Goal: Transaction & Acquisition: Purchase product/service

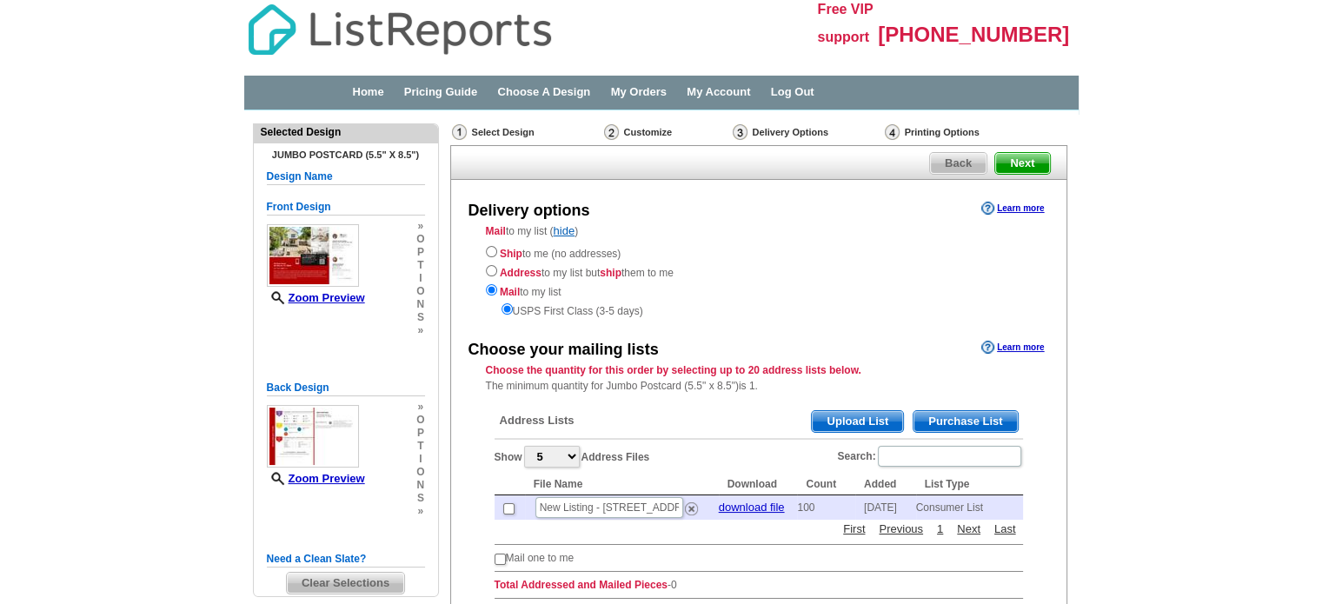
click at [963, 420] on span "Purchase List" at bounding box center [965, 421] width 103 height 21
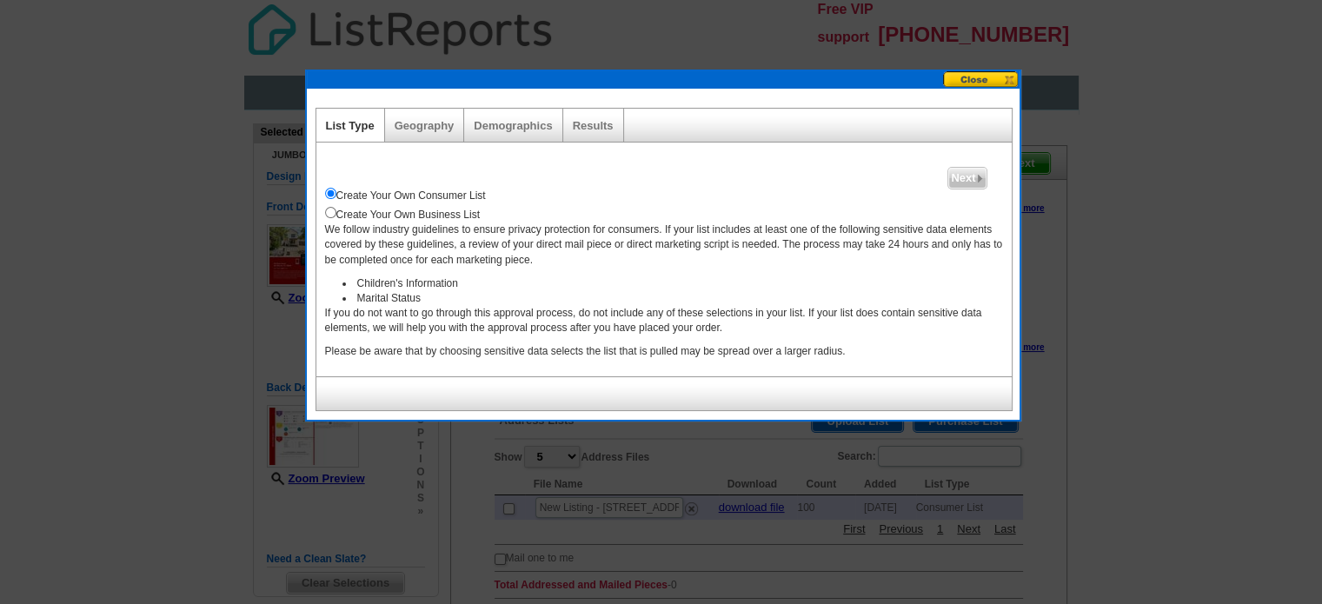
click at [985, 76] on button at bounding box center [981, 79] width 77 height 17
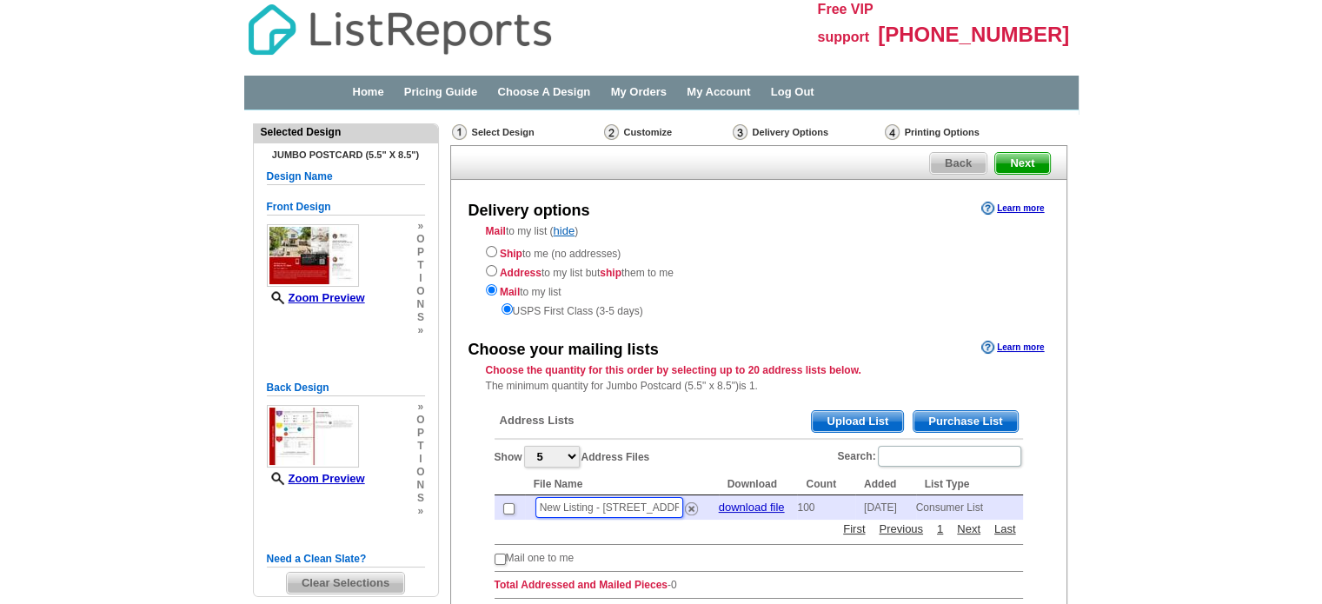
click at [610, 500] on input "New Listing - [STREET_ADDRESS]" at bounding box center [610, 507] width 148 height 21
click at [686, 409] on div "Address Lists Purchase List Upload List" at bounding box center [759, 423] width 529 height 34
click at [993, 423] on span "Purchase List" at bounding box center [965, 421] width 103 height 21
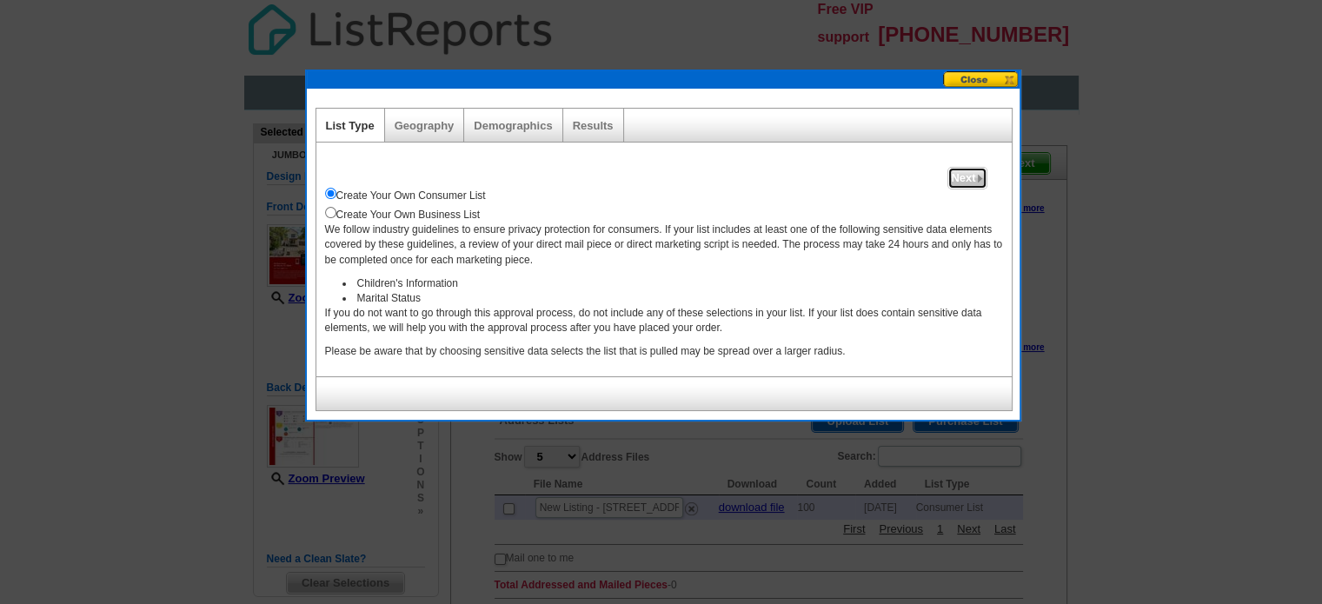
click at [961, 176] on span "Next" at bounding box center [966, 178] width 37 height 21
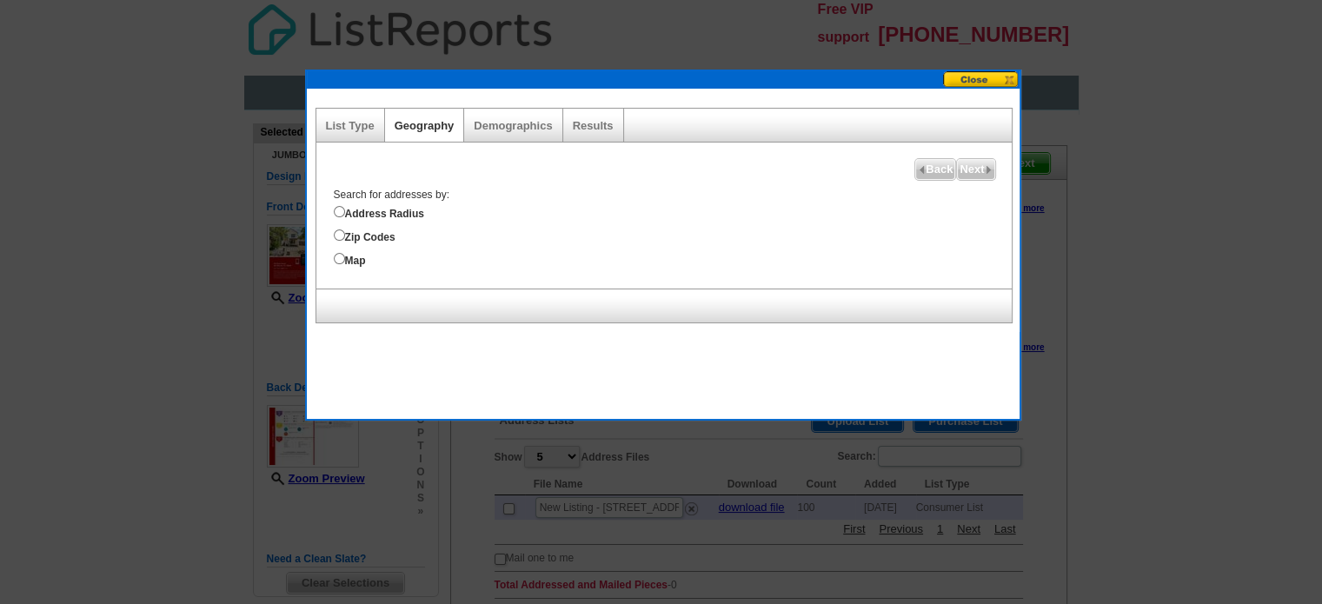
click at [361, 207] on label "Address Radius" at bounding box center [673, 212] width 678 height 19
click at [345, 207] on input "Address Radius" at bounding box center [339, 211] width 11 height 11
radio input "true"
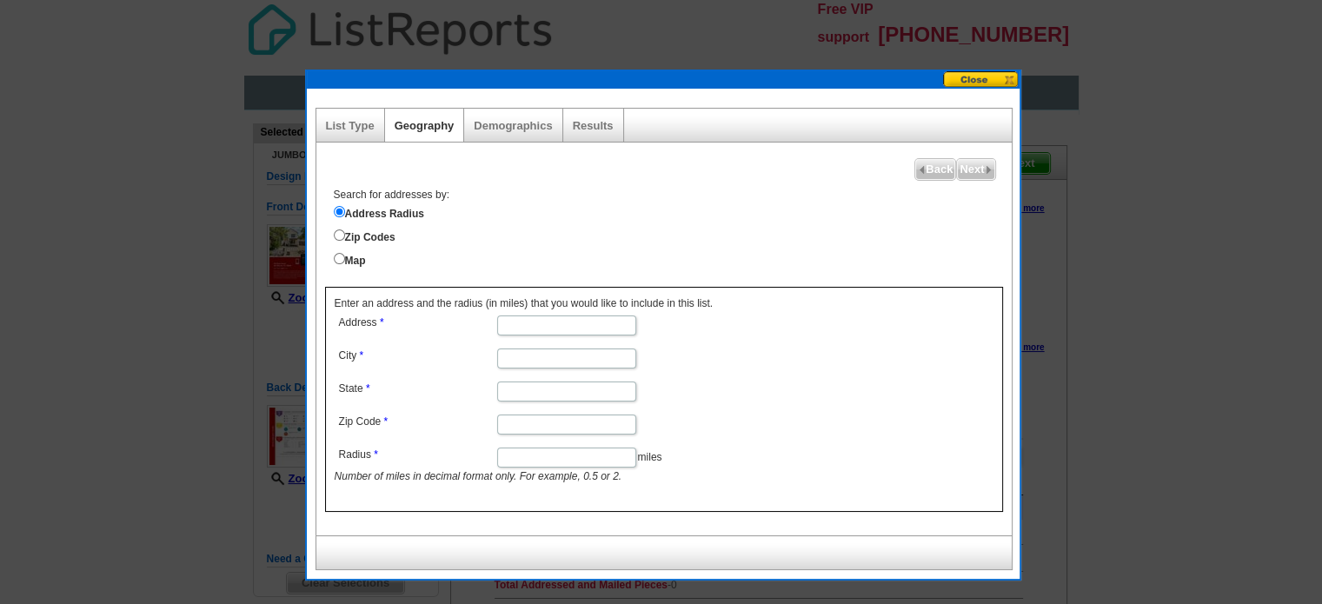
click at [536, 325] on input "Address" at bounding box center [566, 326] width 139 height 20
click at [531, 323] on input "Address" at bounding box center [566, 326] width 139 height 20
paste input "[STREET_ADDRESS]"
drag, startPoint x: 604, startPoint y: 323, endPoint x: 723, endPoint y: 334, distance: 119.6
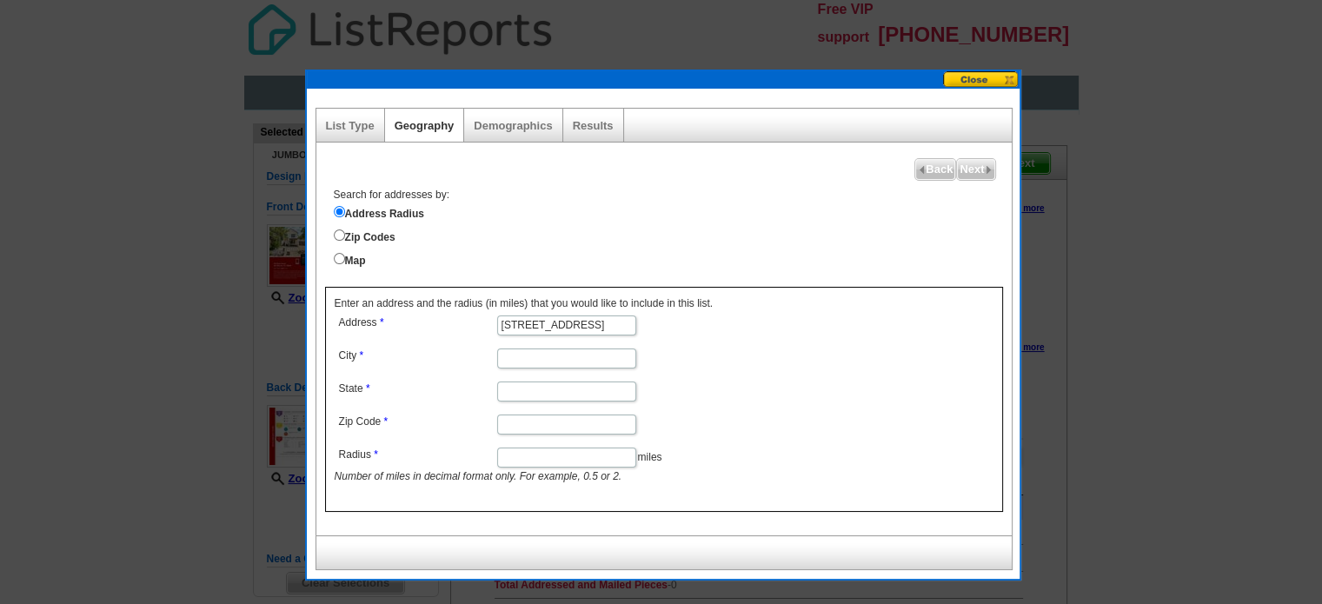
click at [723, 334] on dl "Address [STREET_ADDRESS] State Zip Code Radius miles Number of miles in decimal…" at bounding box center [566, 398] width 462 height 174
type input "[STREET_ADDRESS]"
click at [533, 423] on input "Zip Code" at bounding box center [566, 425] width 139 height 20
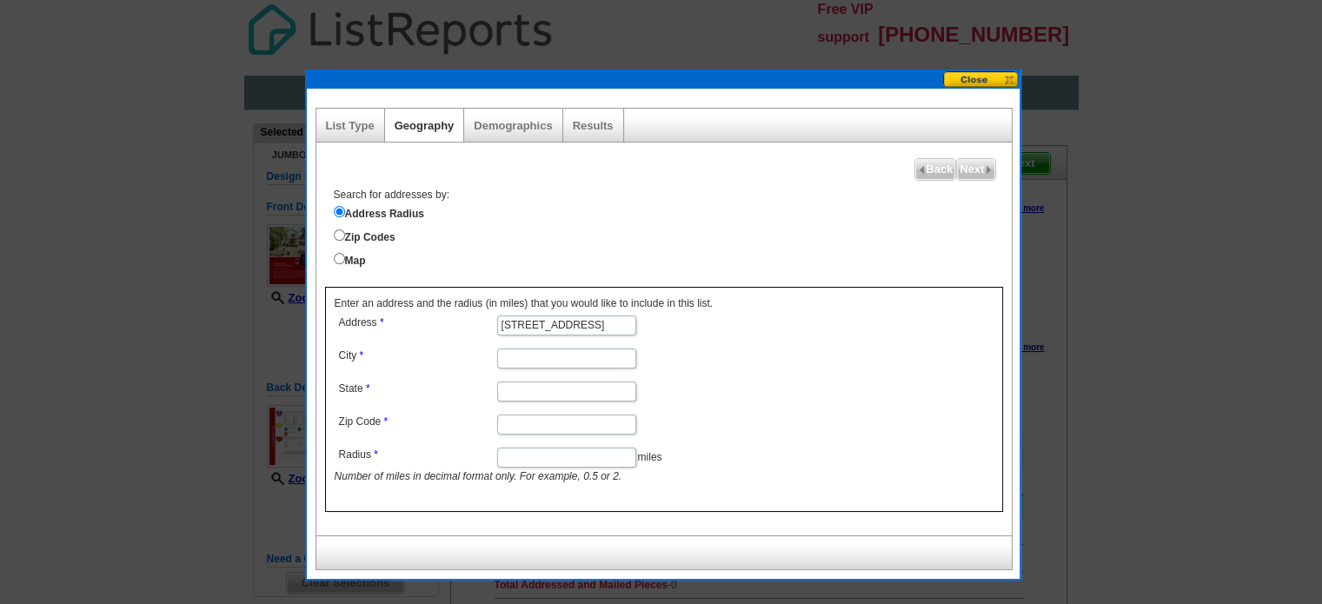
paste input "78666"
type input "78666"
drag, startPoint x: 586, startPoint y: 321, endPoint x: 766, endPoint y: 328, distance: 180.1
click at [766, 328] on dd "[STREET_ADDRESS]" at bounding box center [566, 324] width 462 height 26
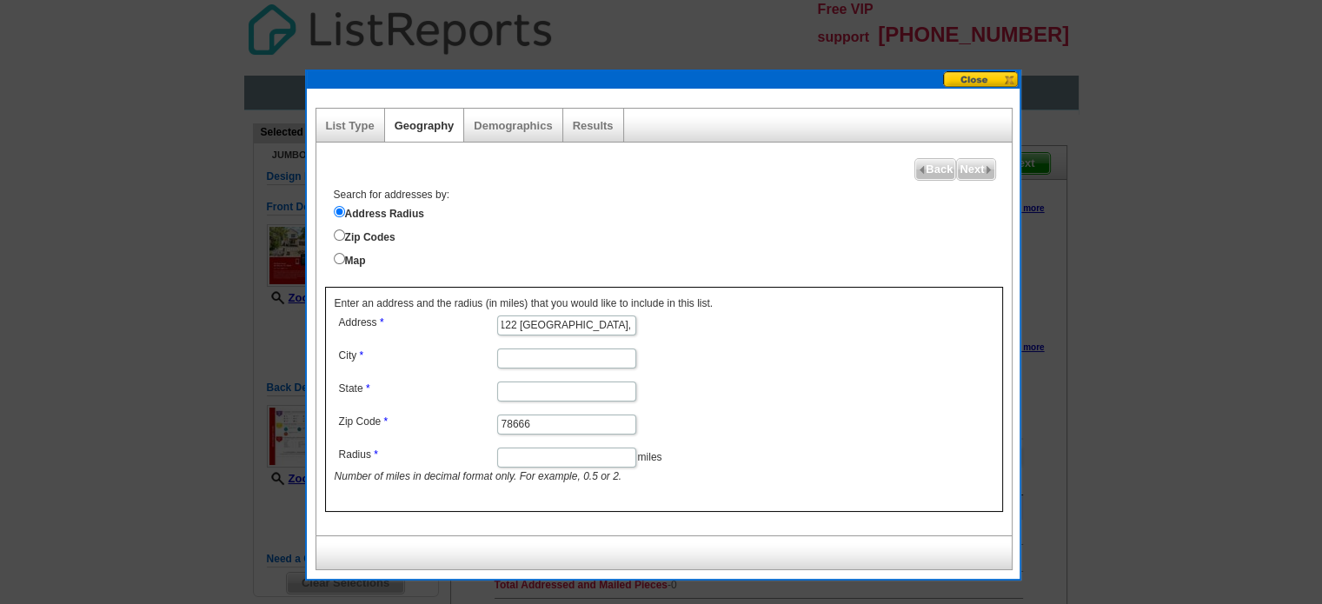
scroll to position [0, 0]
type input "122 [GEOGRAPHIC_DATA],"
click at [527, 389] on input "State" at bounding box center [566, 392] width 139 height 20
drag, startPoint x: 541, startPoint y: 352, endPoint x: 531, endPoint y: 363, distance: 14.8
click at [541, 352] on input "City" at bounding box center [566, 359] width 139 height 20
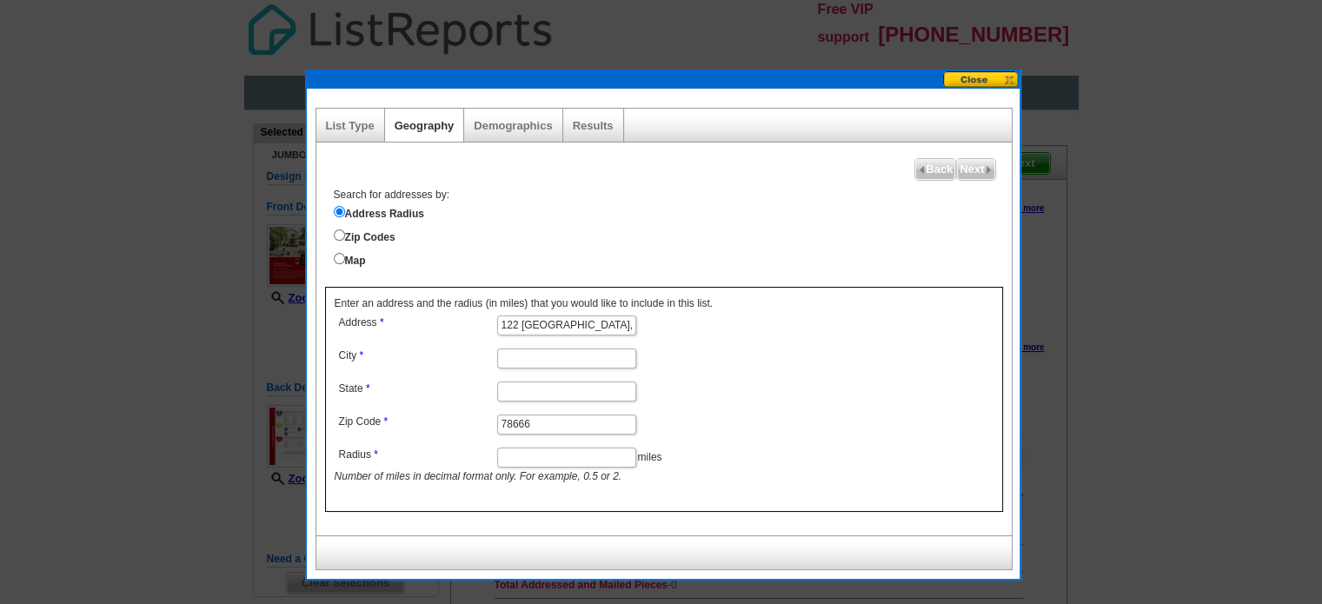
paste input "[GEOGRAPHIC_DATA], [GEOGRAPHIC_DATA]"
type input "[GEOGRAPHIC_DATA], [GEOGRAPHIC_DATA]"
drag, startPoint x: 516, startPoint y: 387, endPoint x: 523, endPoint y: 375, distance: 14.0
click at [516, 387] on input "State" at bounding box center [566, 392] width 139 height 20
type input "[GEOGRAPHIC_DATA]"
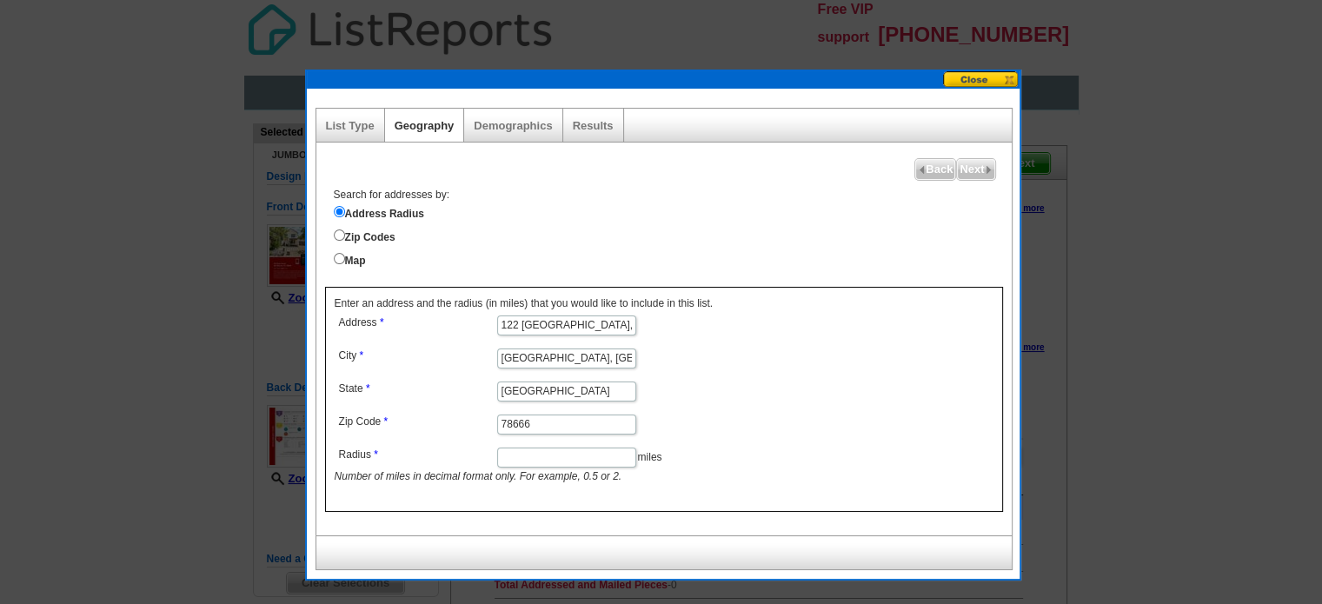
click at [589, 344] on dd "[GEOGRAPHIC_DATA], [GEOGRAPHIC_DATA]" at bounding box center [566, 357] width 462 height 26
click at [591, 351] on input "[GEOGRAPHIC_DATA], [GEOGRAPHIC_DATA]" at bounding box center [566, 359] width 139 height 20
type input "San Marcos"
click at [539, 418] on input "78666" at bounding box center [566, 425] width 139 height 20
click at [619, 324] on input "122 [GEOGRAPHIC_DATA]," at bounding box center [566, 326] width 139 height 20
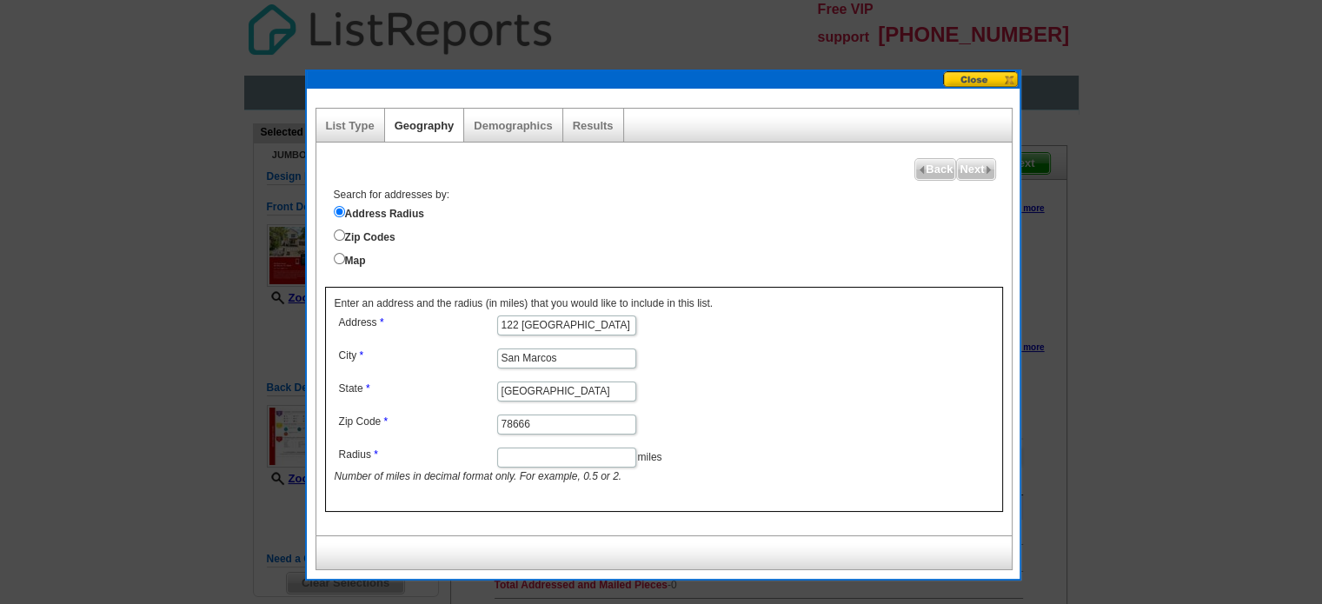
type input "122 [GEOGRAPHIC_DATA]"
click at [557, 453] on input "Radius" at bounding box center [566, 458] width 139 height 20
type input "0.5"
click at [715, 451] on dd "0.5 miles Number of miles in decimal format only. For example, 0.5 or 2." at bounding box center [566, 463] width 462 height 41
click at [967, 167] on span "Next" at bounding box center [975, 169] width 37 height 21
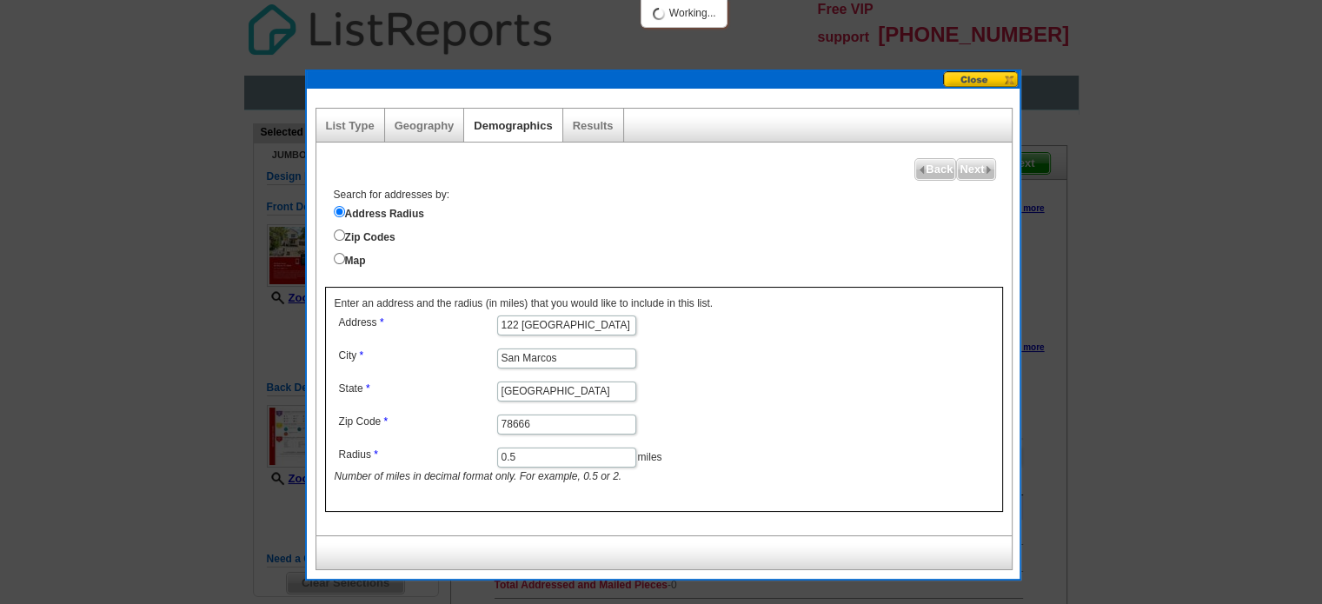
select select
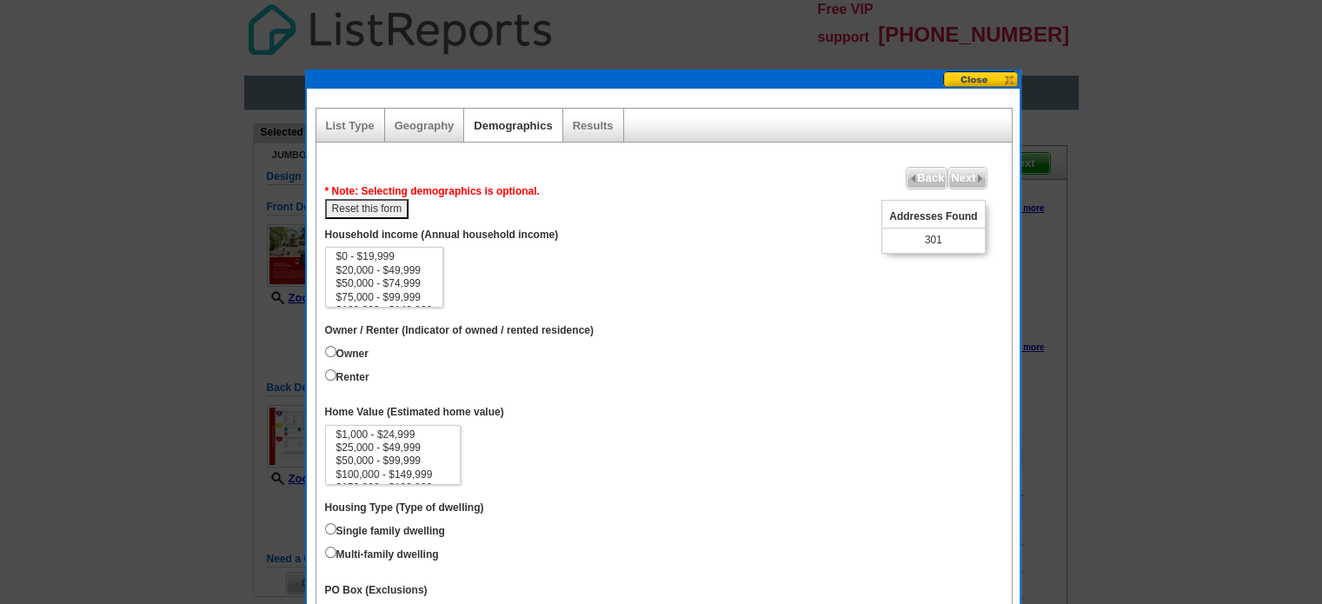
click at [337, 344] on label "Owner" at bounding box center [346, 352] width 43 height 19
click at [336, 346] on input "Owner" at bounding box center [330, 351] width 11 height 11
radio input "true"
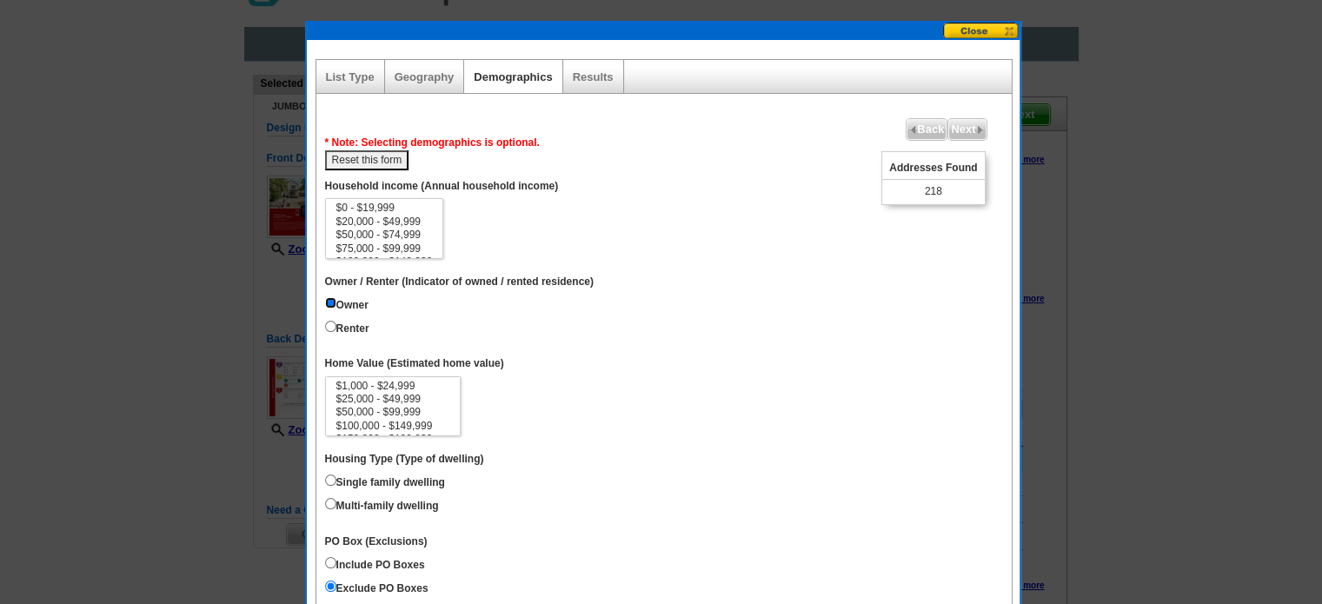
scroll to position [87, 0]
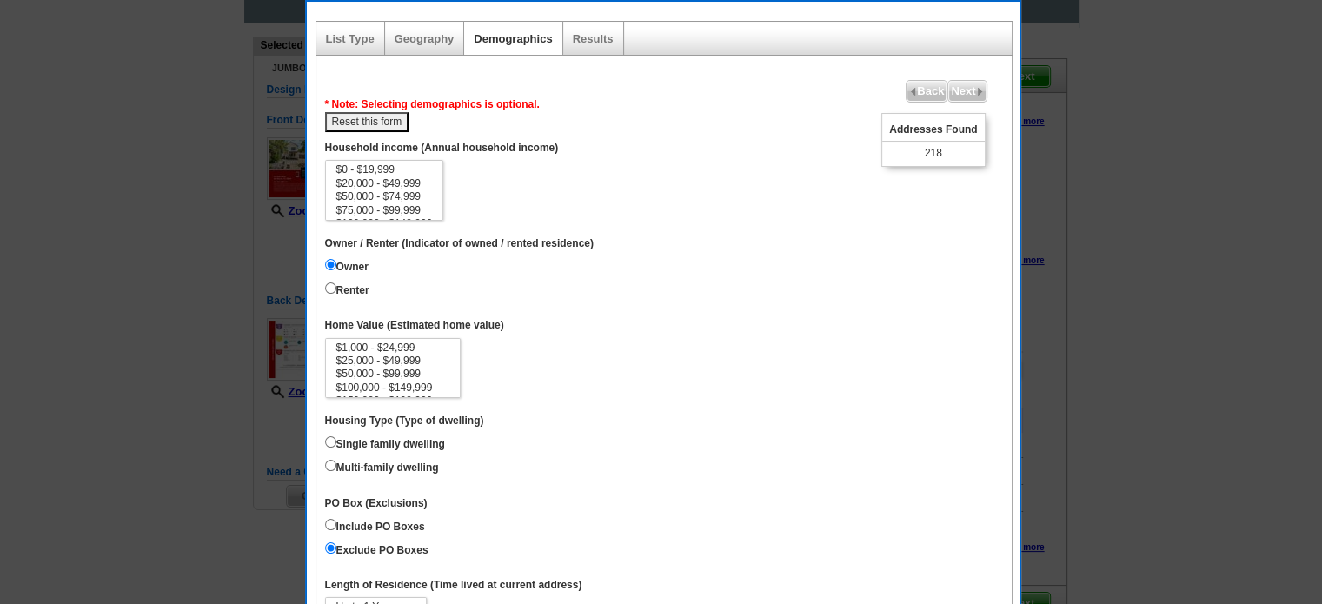
click at [376, 434] on label "Single family dwelling" at bounding box center [385, 442] width 120 height 19
click at [336, 436] on input "Single family dwelling" at bounding box center [330, 441] width 11 height 11
radio input "true"
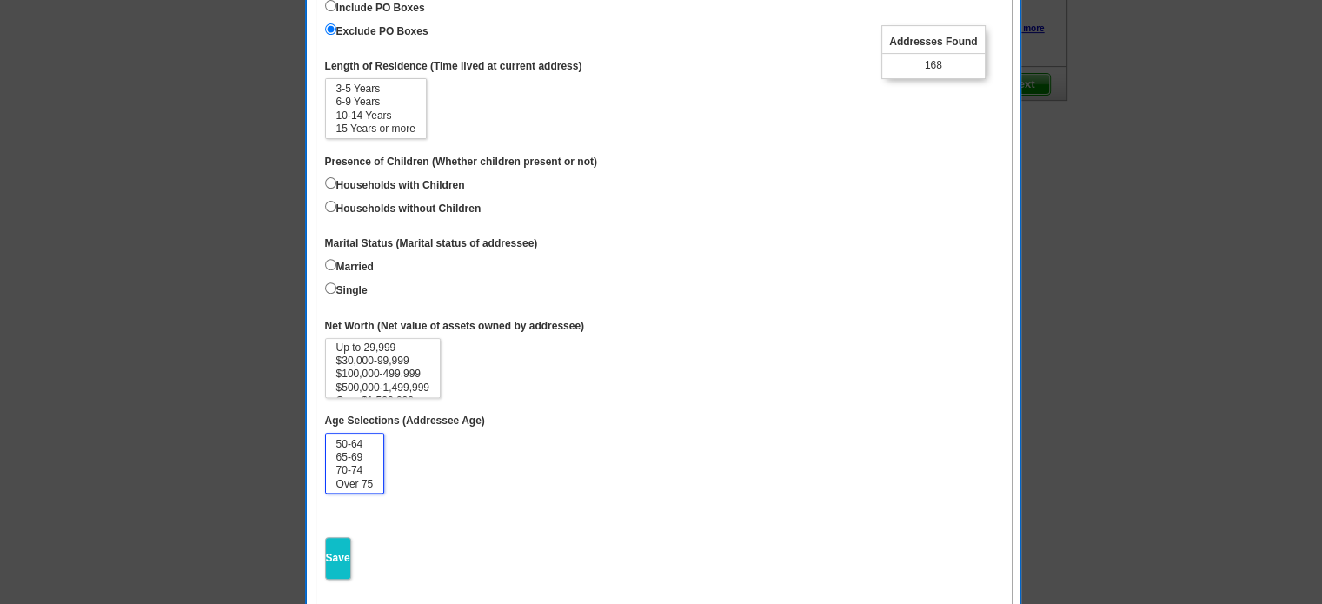
scroll to position [671, 0]
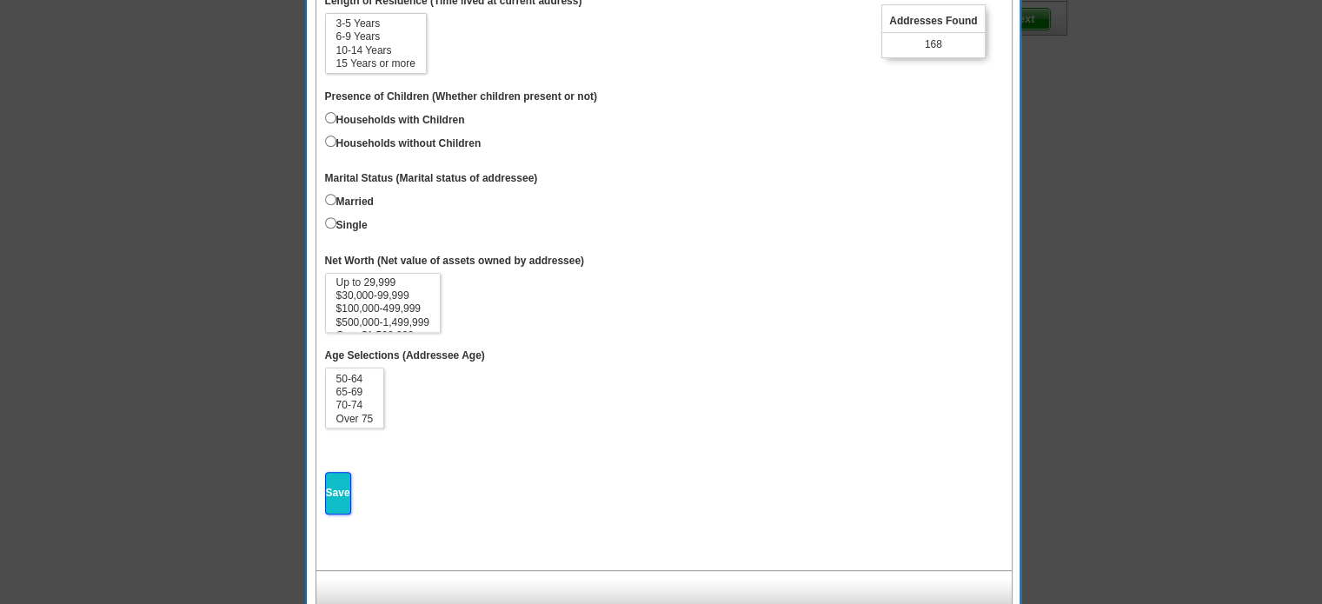
click at [328, 483] on input "Save" at bounding box center [338, 493] width 26 height 43
select select
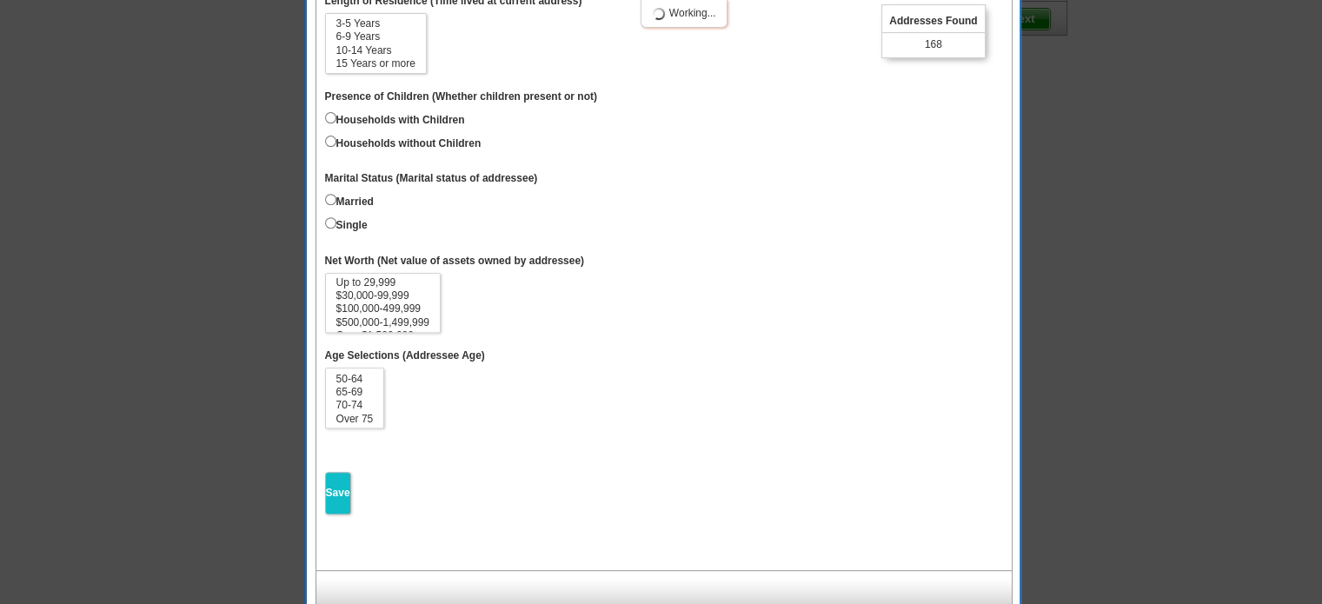
select select
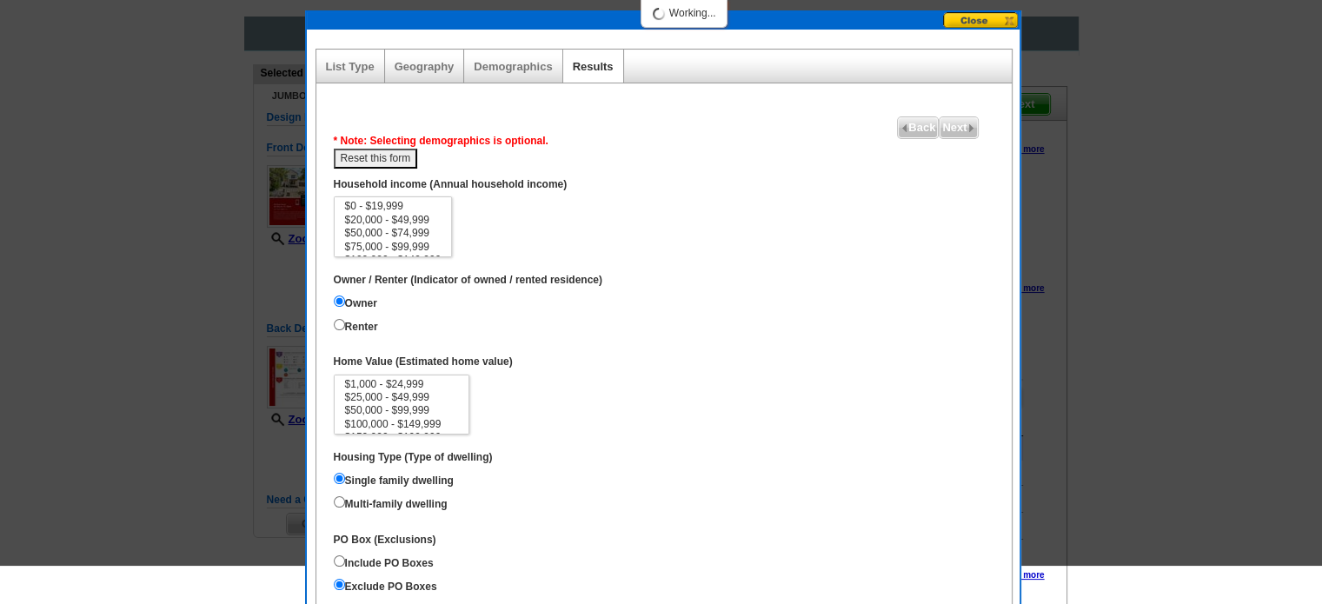
scroll to position [0, 0]
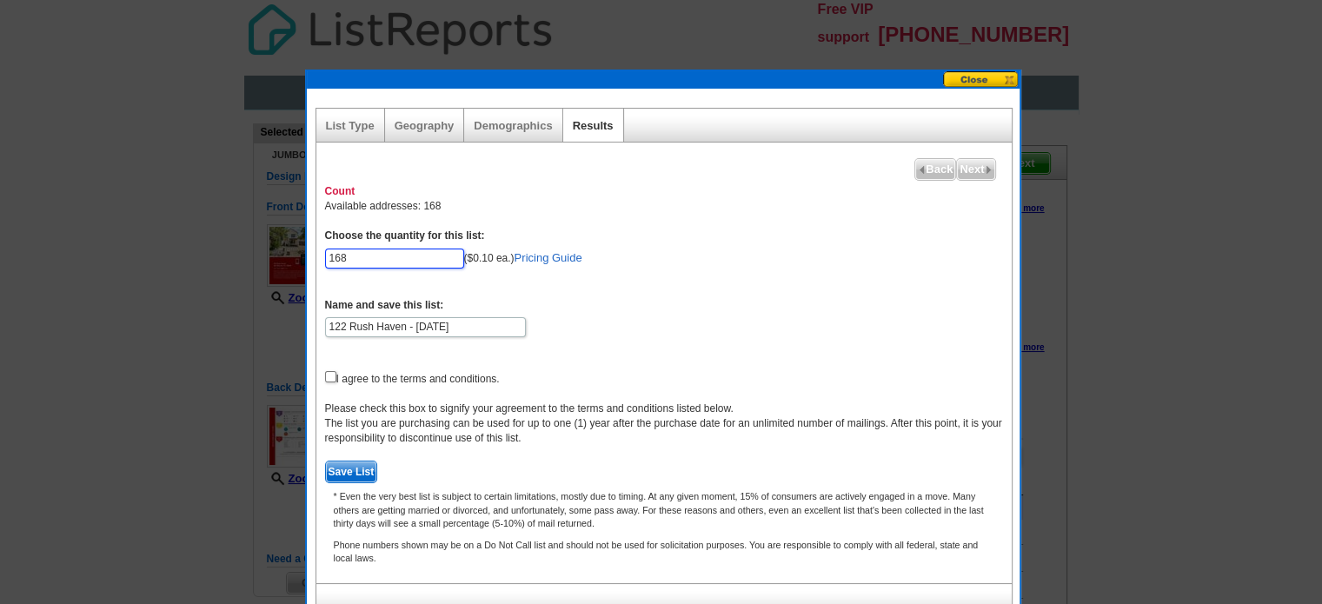
drag, startPoint x: 375, startPoint y: 262, endPoint x: 174, endPoint y: 255, distance: 200.9
click at [174, 255] on body "Free VIP support [PHONE_NUMBER] Home Pricing Guide Choose A Design My Orders My…" at bounding box center [661, 405] width 1322 height 810
type input "100"
drag, startPoint x: 467, startPoint y: 323, endPoint x: 194, endPoint y: 330, distance: 273.1
click at [98, 329] on body "Free VIP support [PHONE_NUMBER] Home Pricing Guide Choose A Design My Orders My…" at bounding box center [661, 405] width 1322 height 810
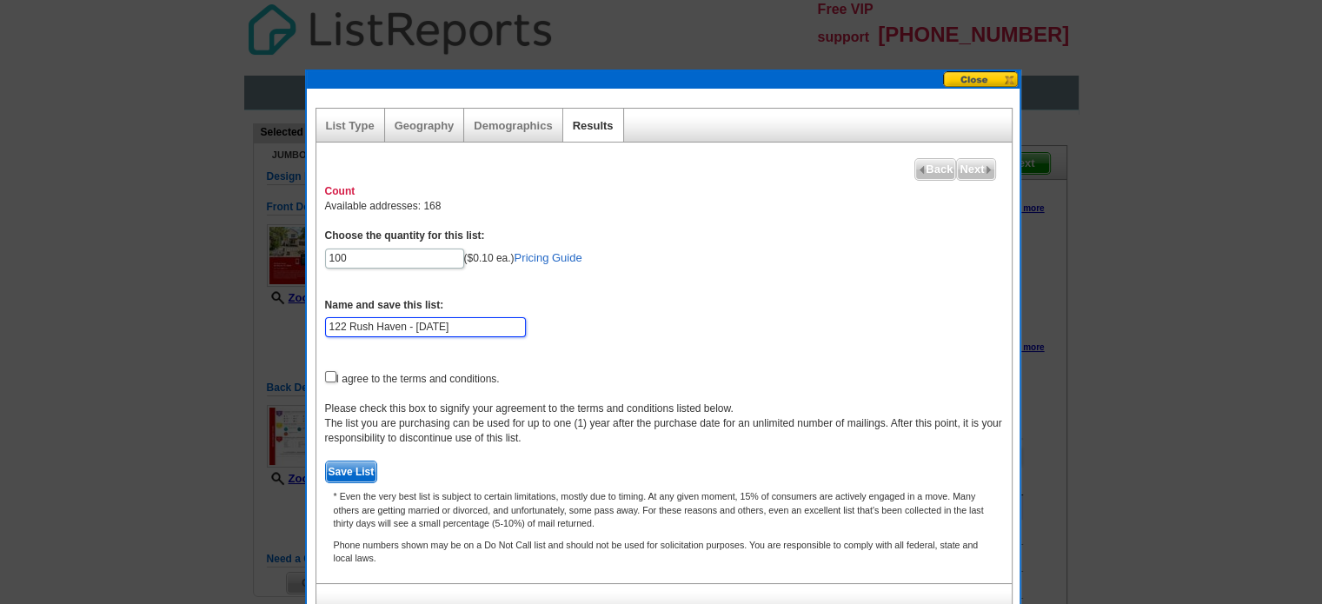
paste input "New Listing - 122 [GEOGRAPHIC_DATA]"
type input "New Listing - 122 [GEOGRAPHIC_DATA]"
click at [330, 381] on form "Choose the quantity for this list: 100 ($0.10 ea.) Pricing Guide Name and save …" at bounding box center [664, 356] width 678 height 255
click at [330, 371] on input "checkbox" at bounding box center [330, 376] width 11 height 11
checkbox input "true"
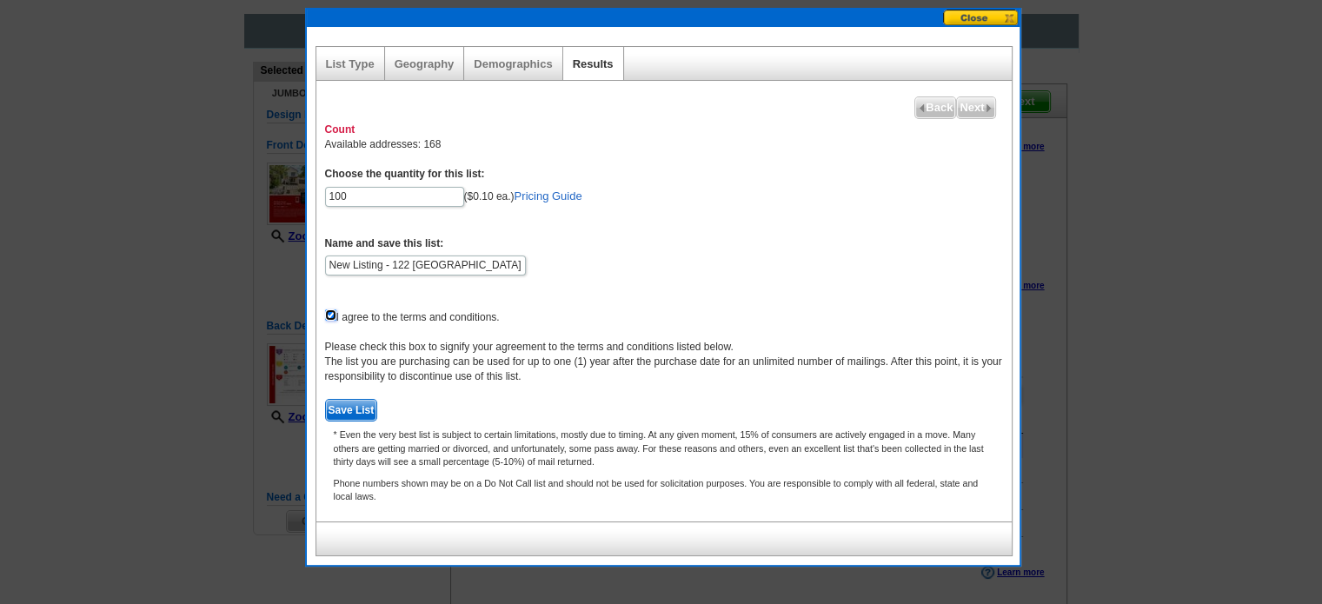
scroll to position [87, 0]
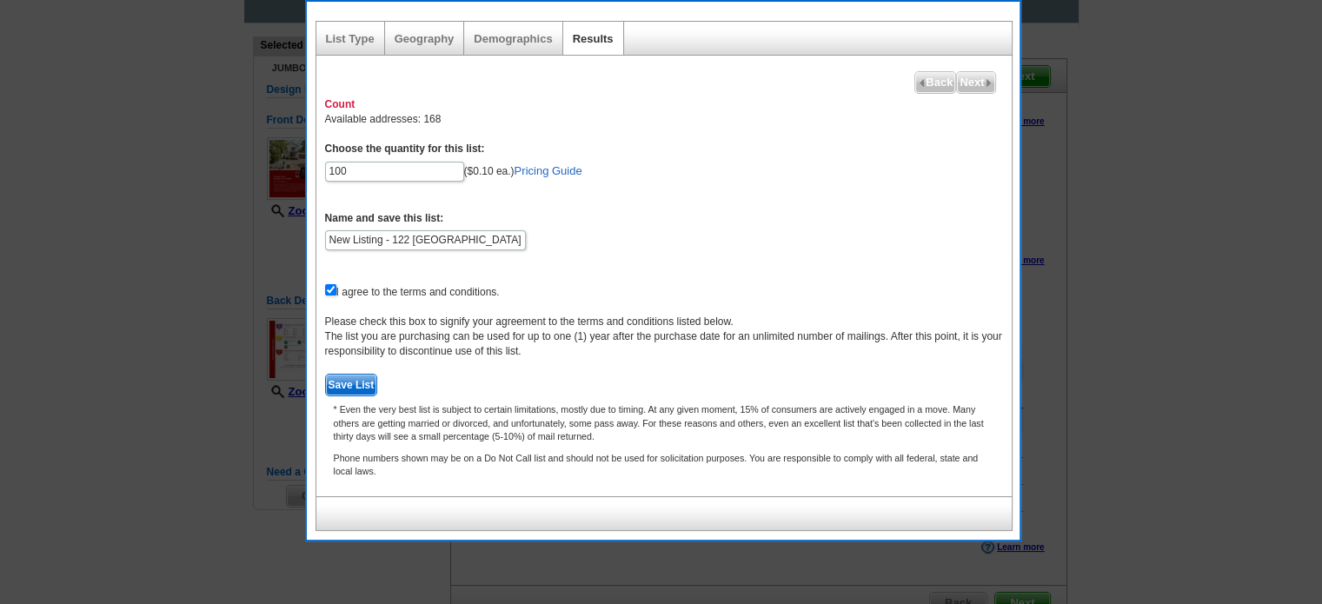
click at [343, 385] on span "Save List" at bounding box center [351, 385] width 51 height 21
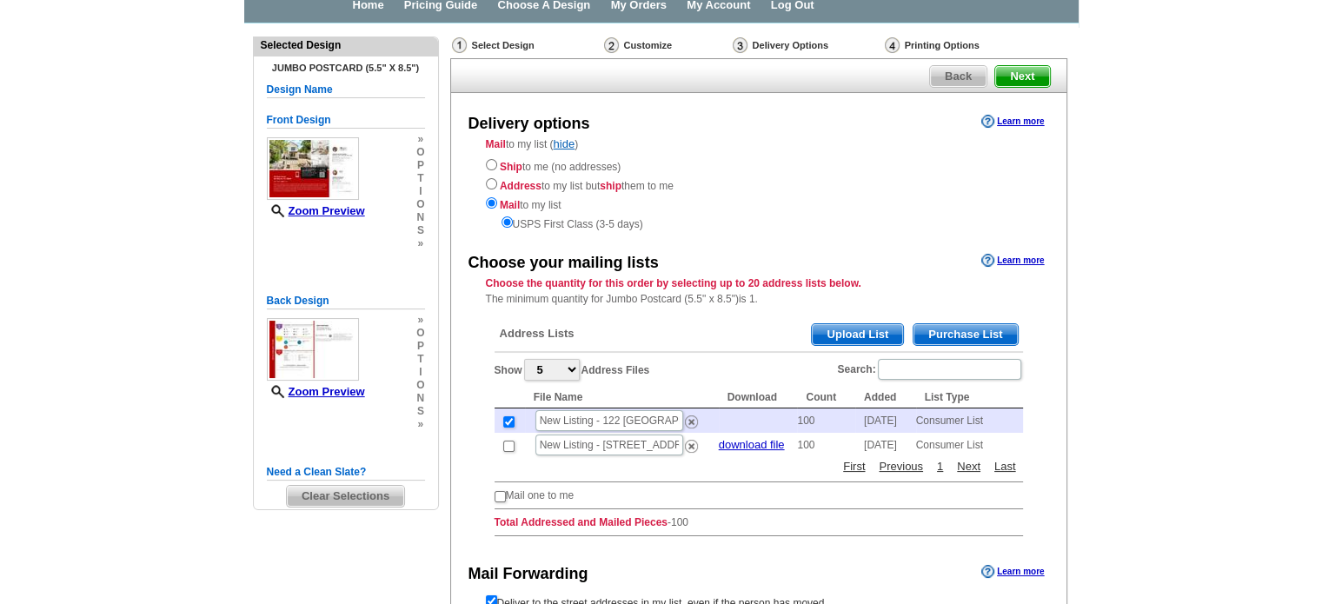
scroll to position [174, 0]
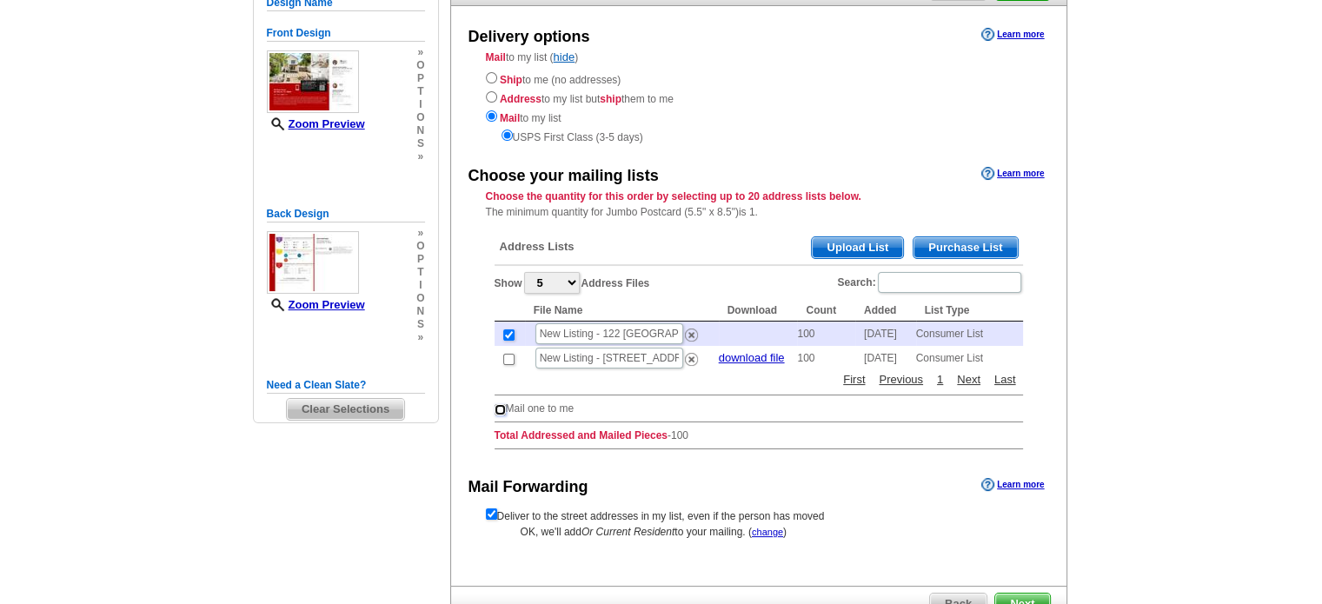
click at [499, 406] on input "checkbox" at bounding box center [500, 409] width 11 height 11
checkbox input "true"
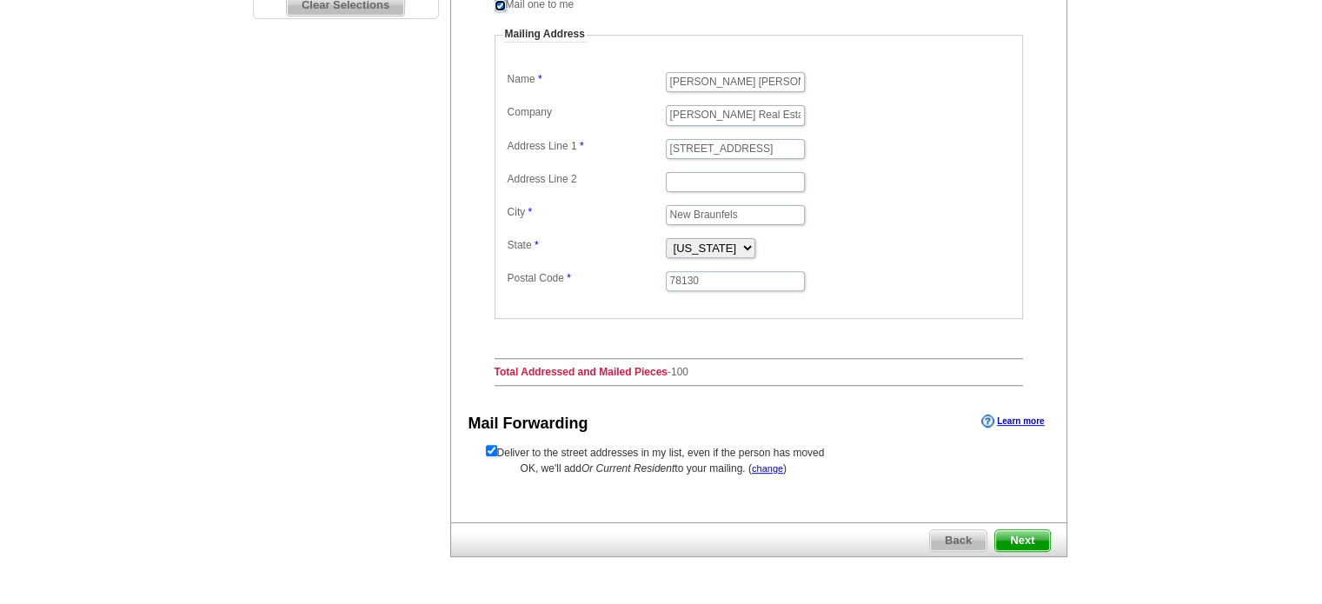
scroll to position [609, 0]
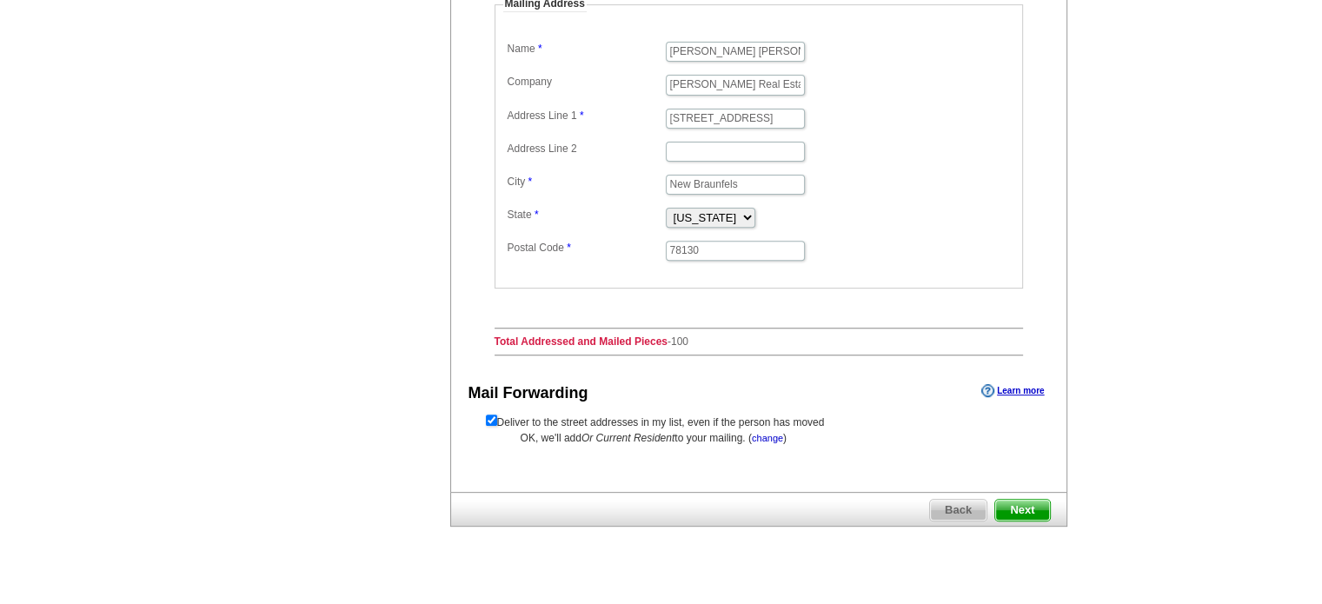
click at [782, 434] on link "change" at bounding box center [767, 438] width 31 height 10
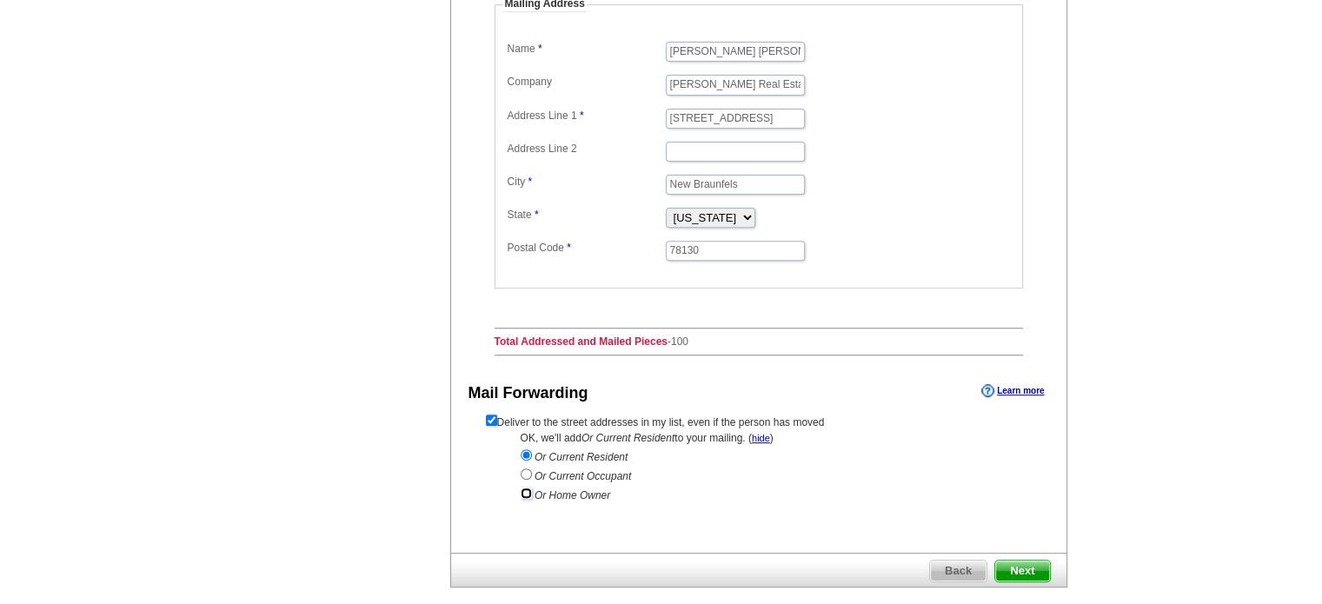
click at [522, 489] on input "radio" at bounding box center [526, 493] width 11 height 11
radio input "true"
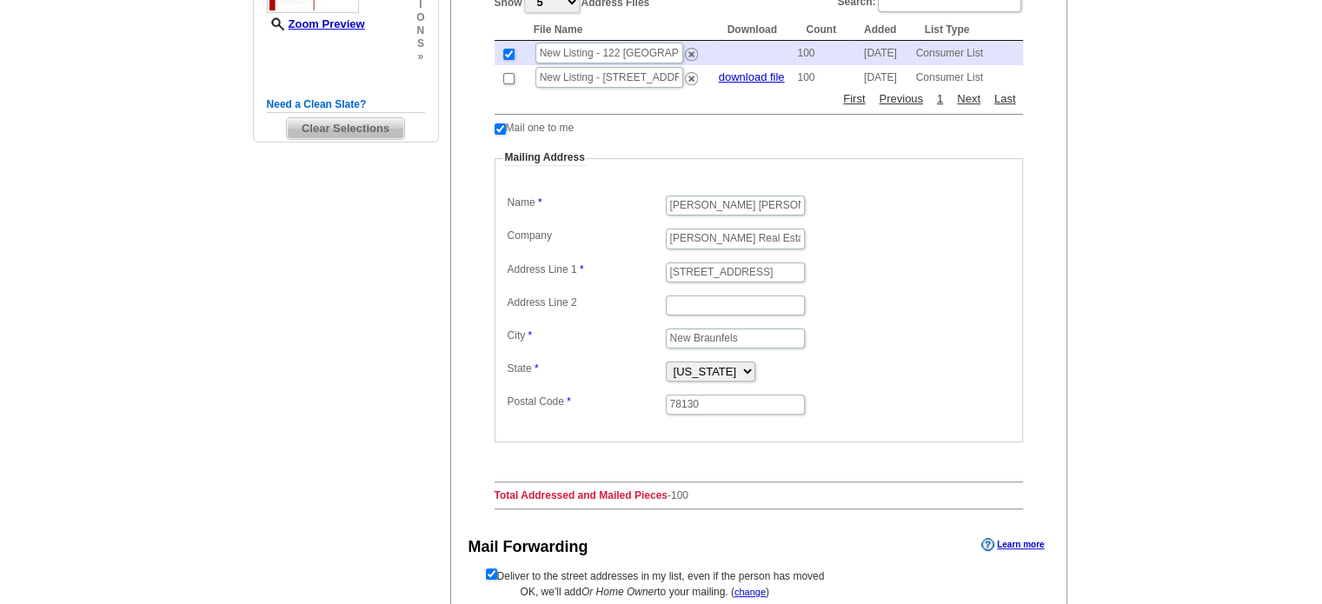
scroll to position [629, 0]
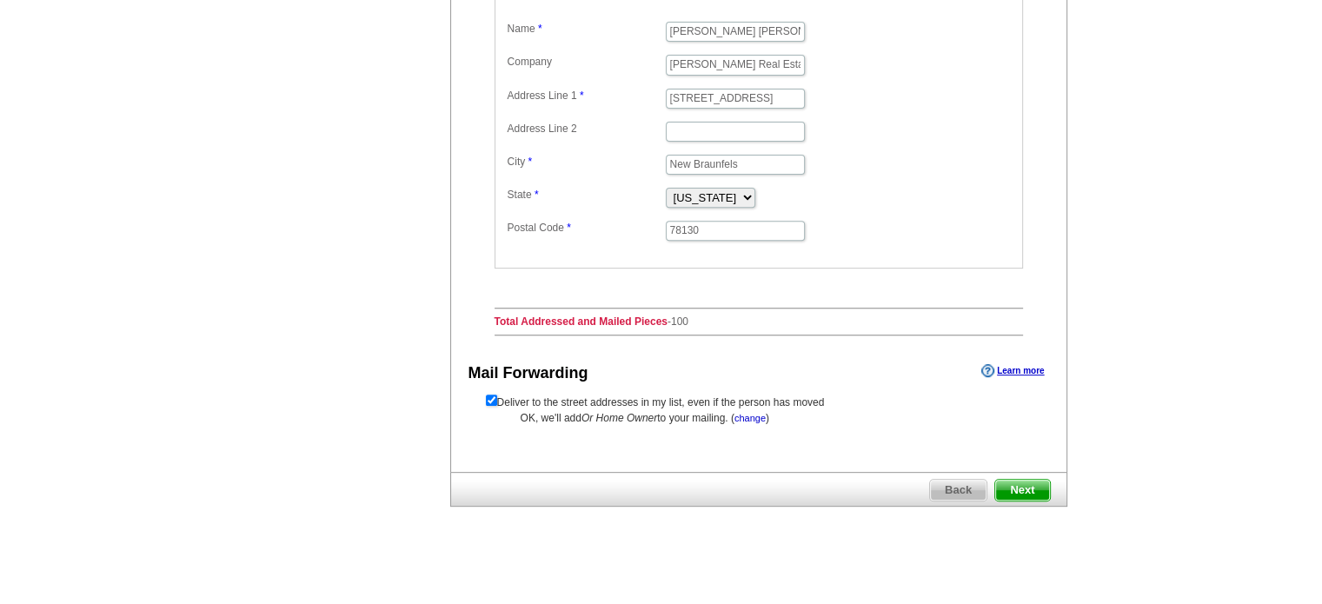
click at [744, 413] on link "change" at bounding box center [750, 418] width 31 height 10
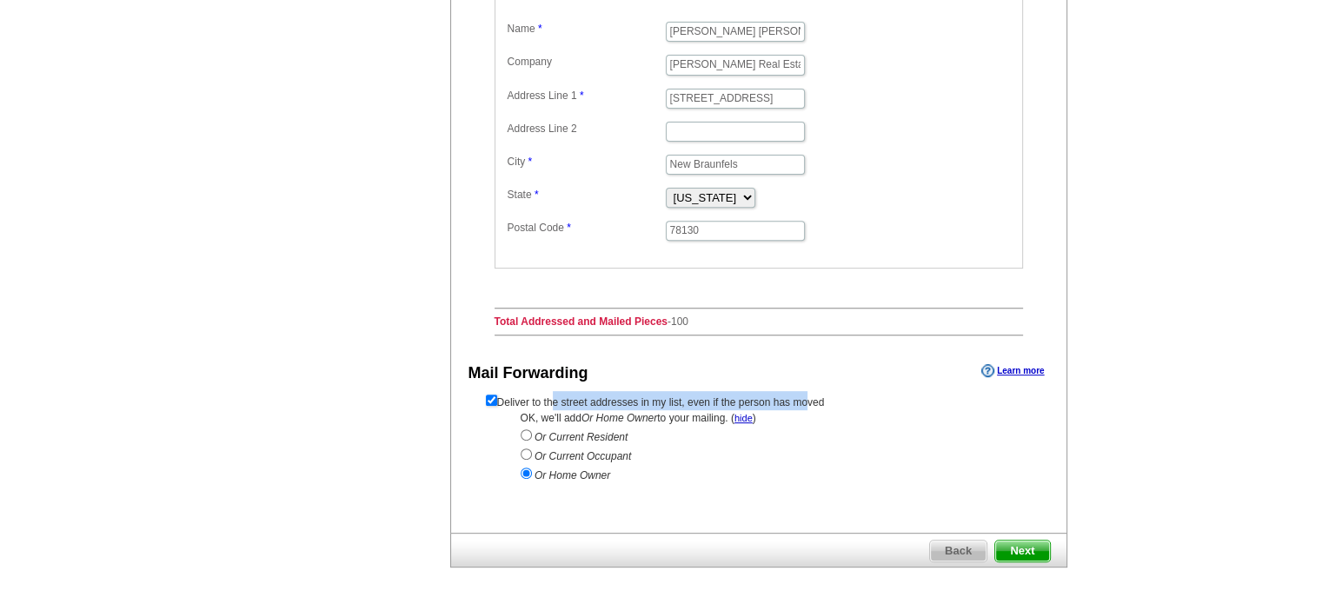
drag, startPoint x: 502, startPoint y: 398, endPoint x: 742, endPoint y: 389, distance: 240.1
click at [742, 391] on form "Deliver to the street addresses in my list, even if the person has moved" at bounding box center [759, 400] width 546 height 19
click at [746, 444] on div "Or Current Resident Or Current Occupant Or Home Owner" at bounding box center [759, 456] width 476 height 61
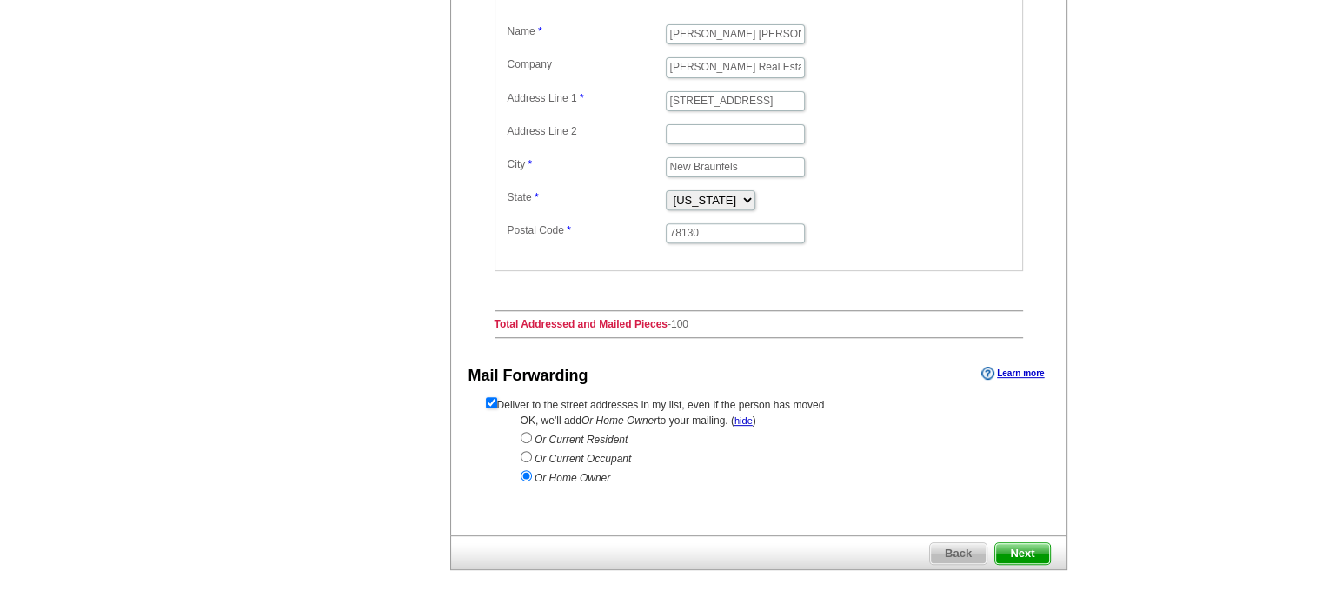
scroll to position [689, 0]
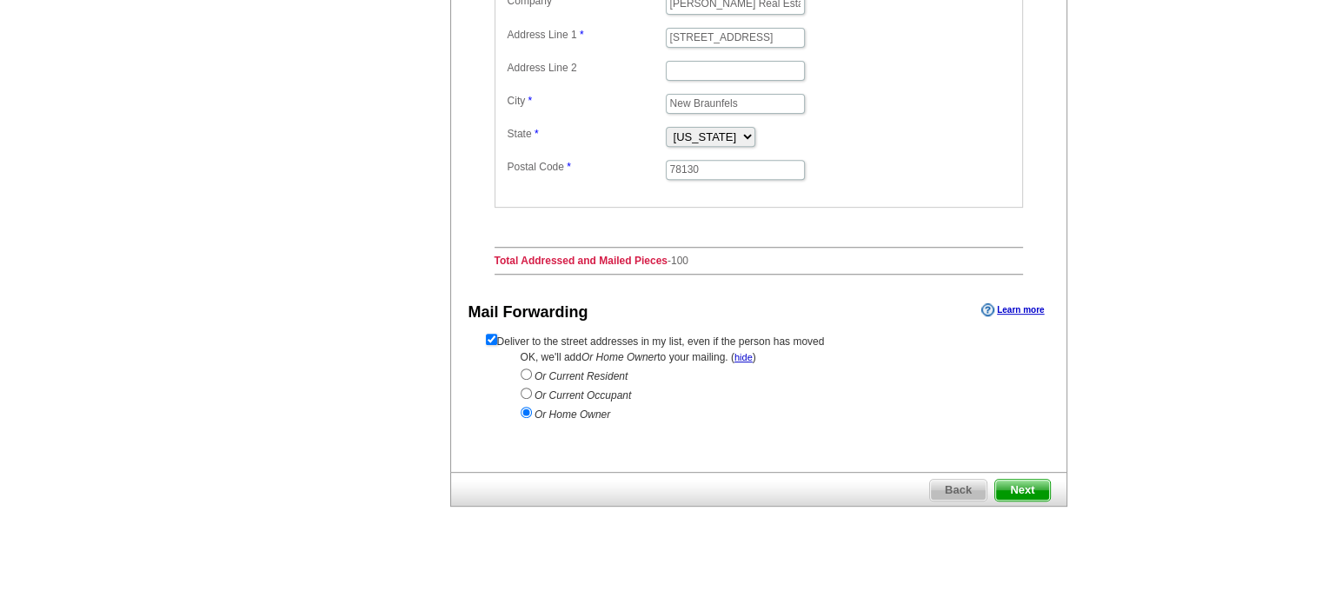
click at [1016, 482] on span "Next" at bounding box center [1022, 490] width 54 height 21
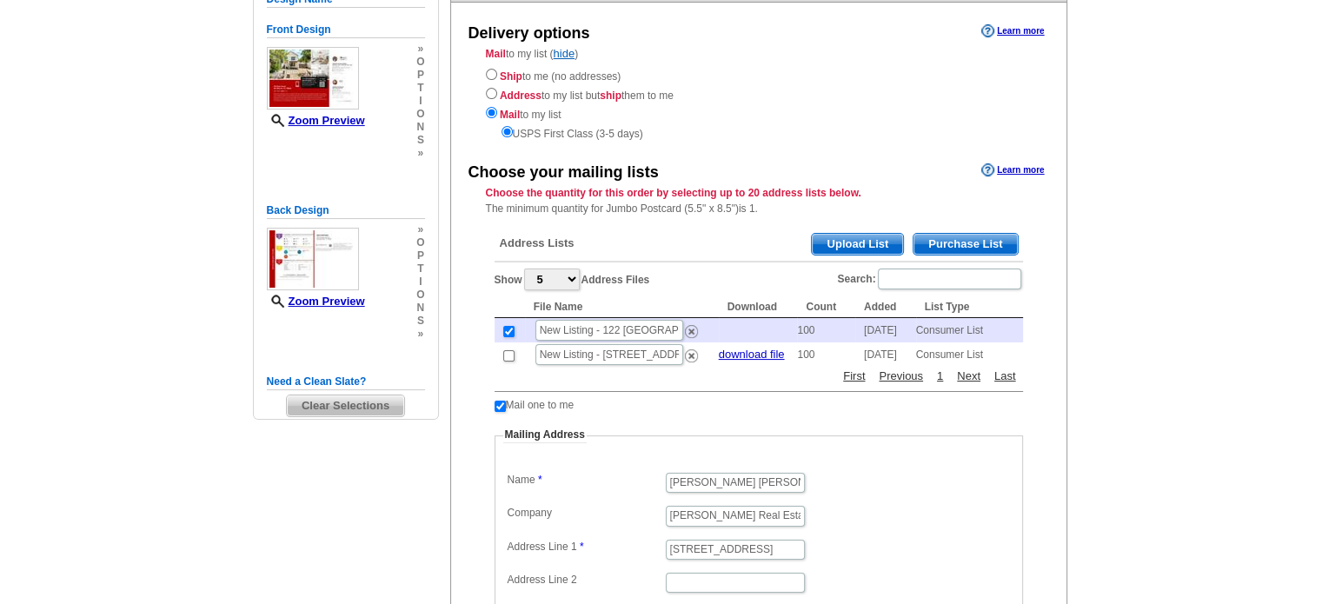
scroll to position [81, 0]
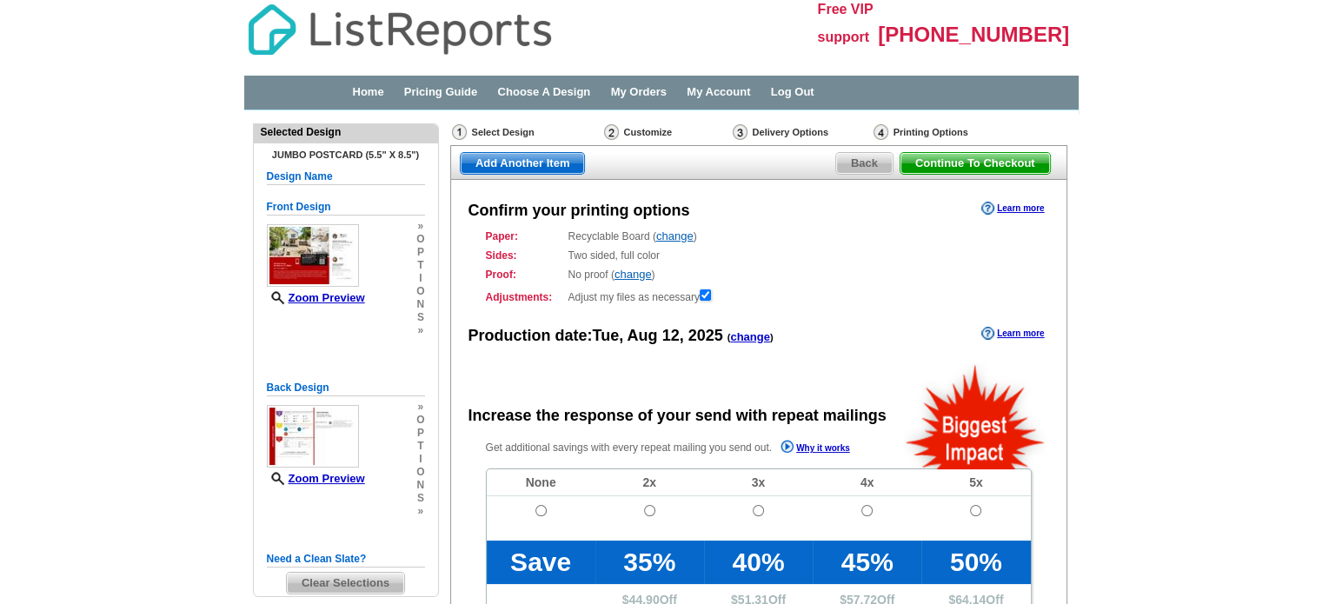
radio input "false"
click at [678, 229] on div "Paper: Recyclable Board ( change ) Select a different stock option Recyclable B…" at bounding box center [759, 237] width 546 height 16
click at [678, 239] on link "change" at bounding box center [674, 236] width 37 height 13
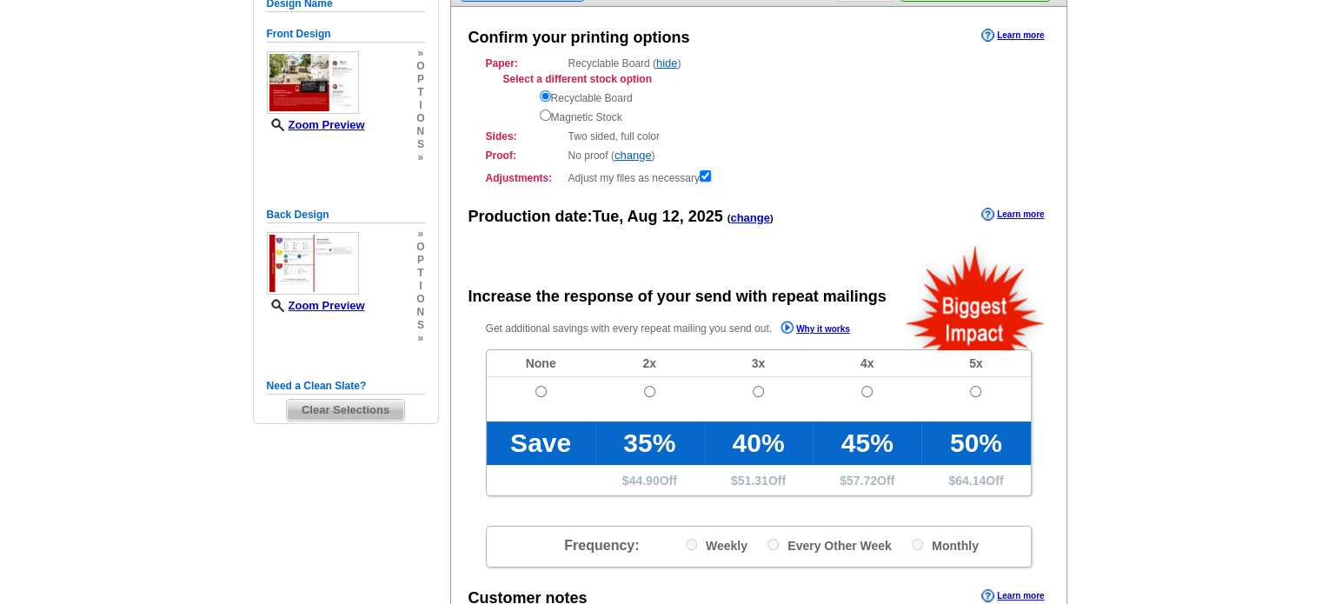
scroll to position [174, 0]
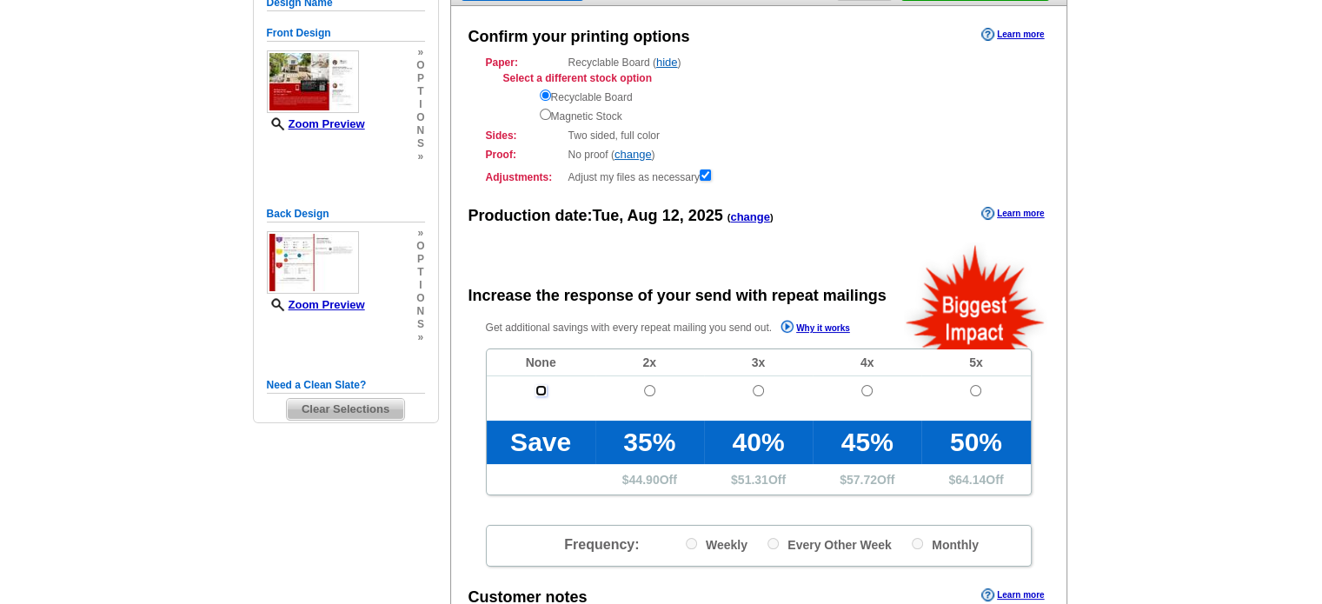
click at [542, 388] on input "radio" at bounding box center [541, 390] width 11 height 11
radio input "true"
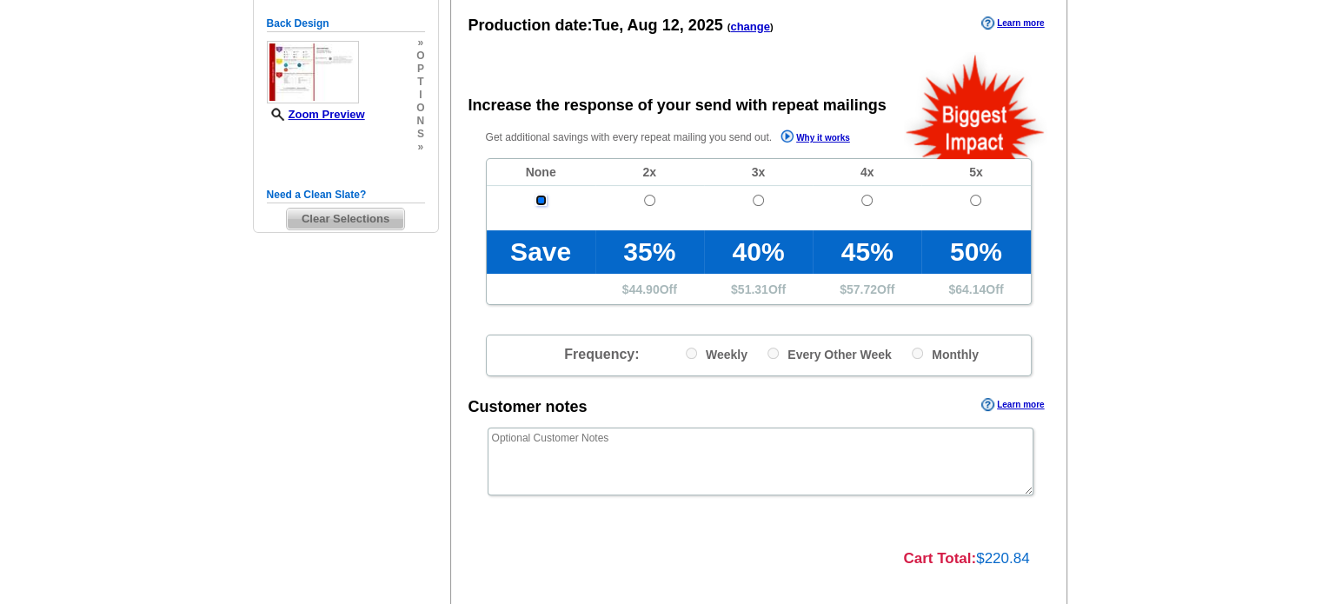
scroll to position [507, 0]
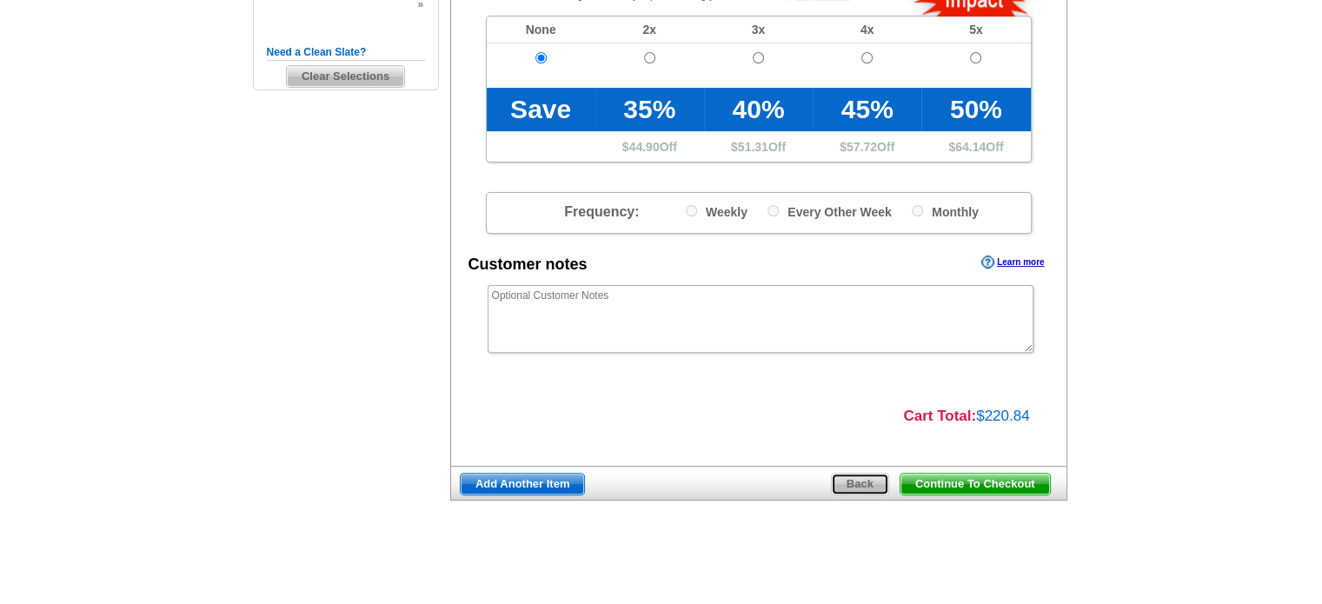
click at [855, 482] on span "Back" at bounding box center [860, 484] width 57 height 21
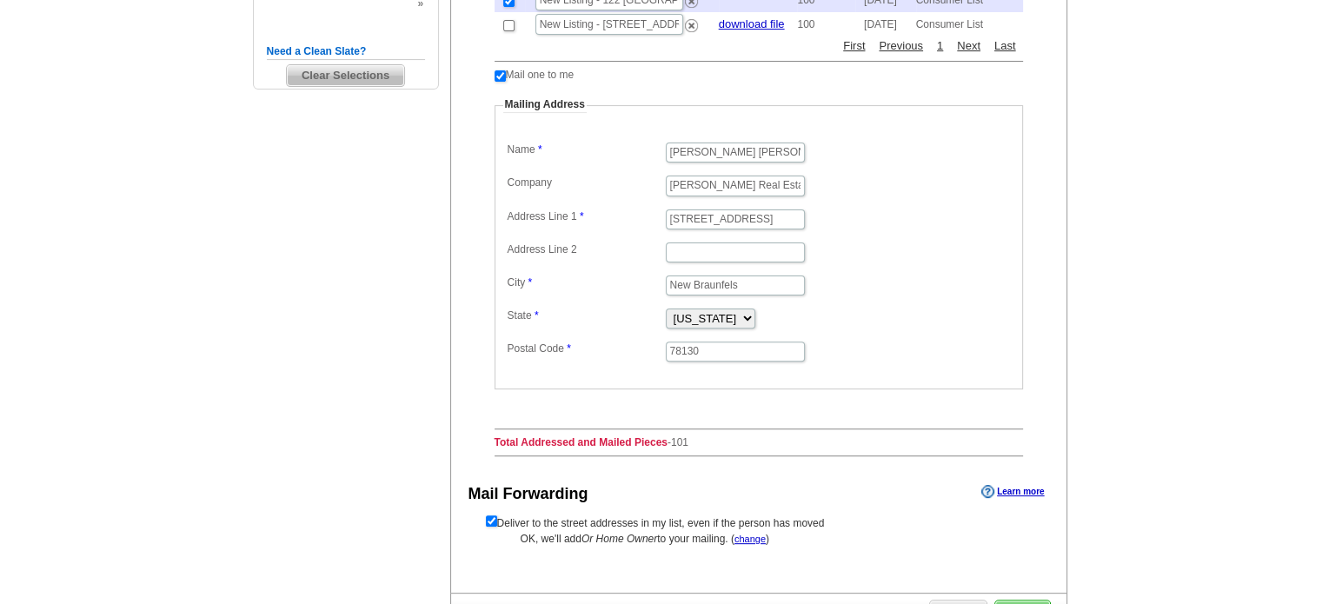
scroll to position [609, 0]
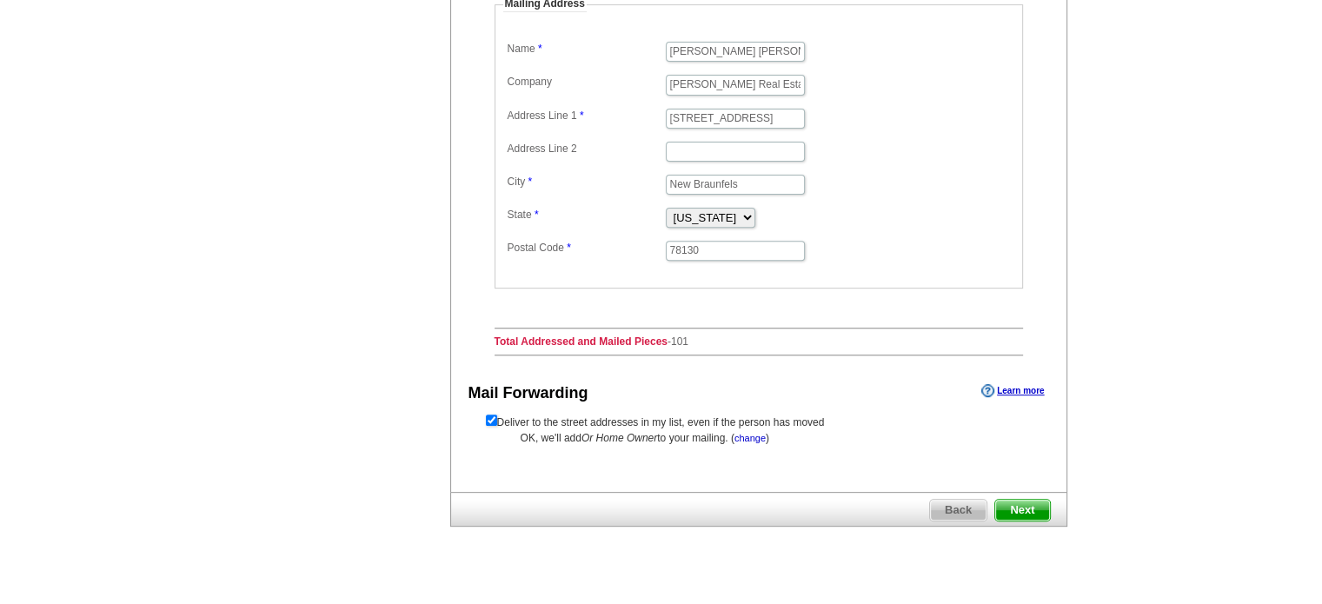
click at [755, 433] on link "change" at bounding box center [750, 438] width 31 height 10
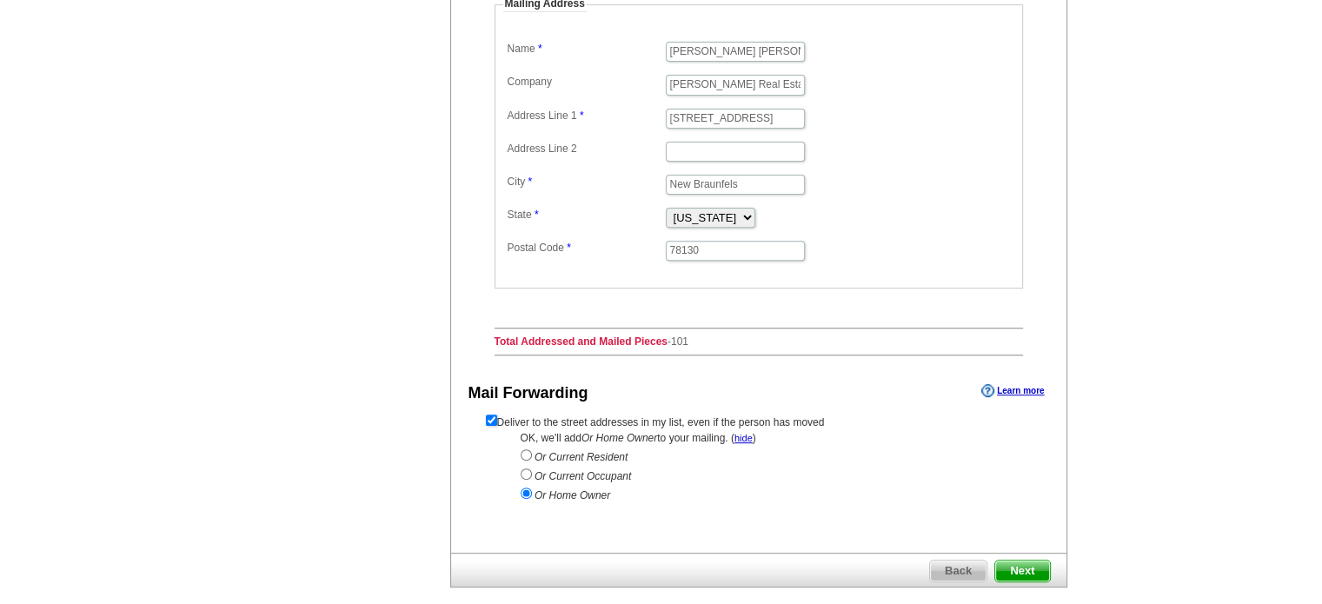
click at [1025, 561] on span "Next" at bounding box center [1022, 571] width 54 height 21
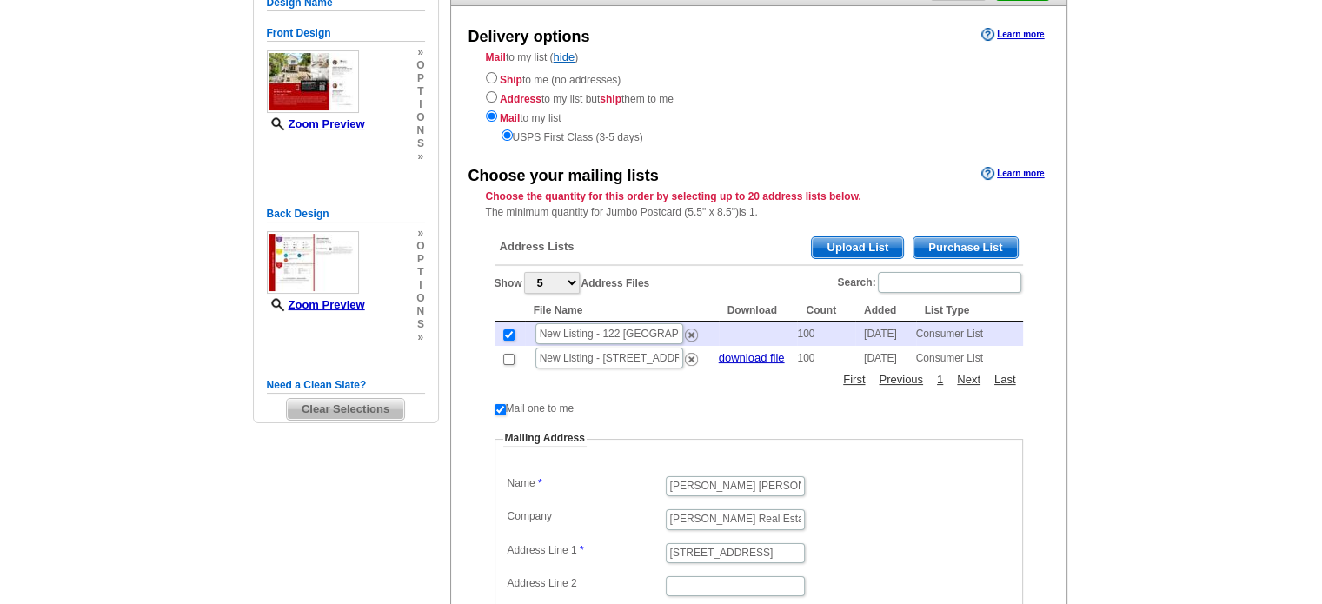
scroll to position [0, 0]
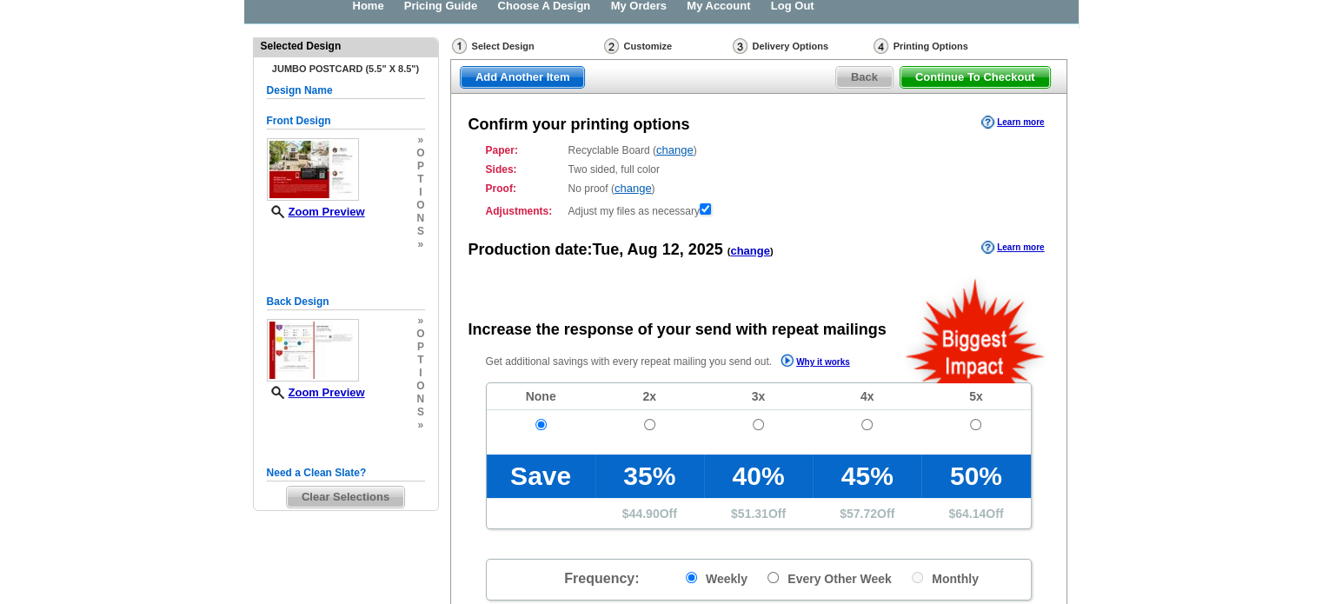
radio input "false"
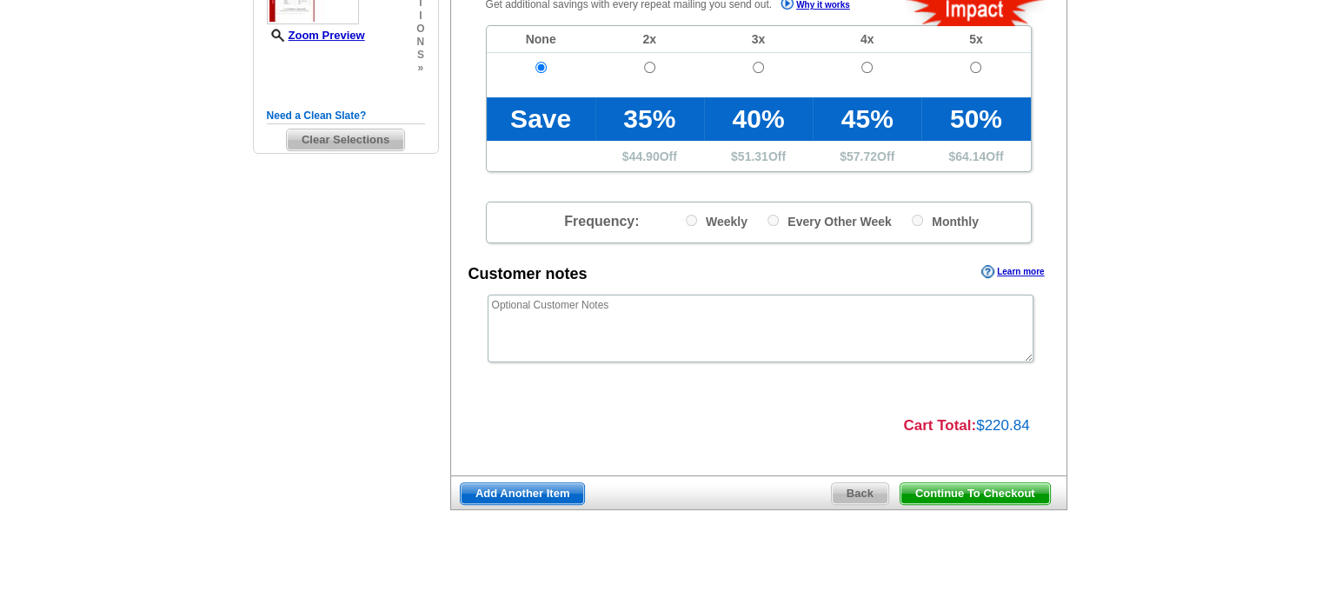
scroll to position [452, 0]
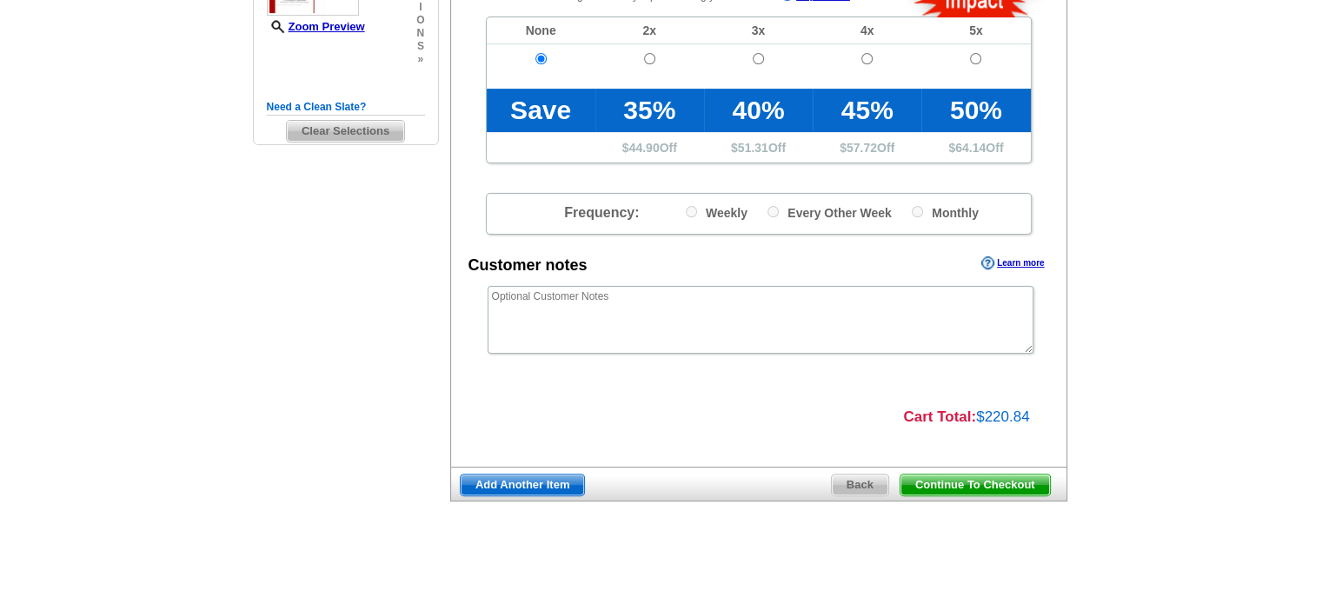
click at [1015, 484] on span "Continue To Checkout" at bounding box center [976, 485] width 150 height 21
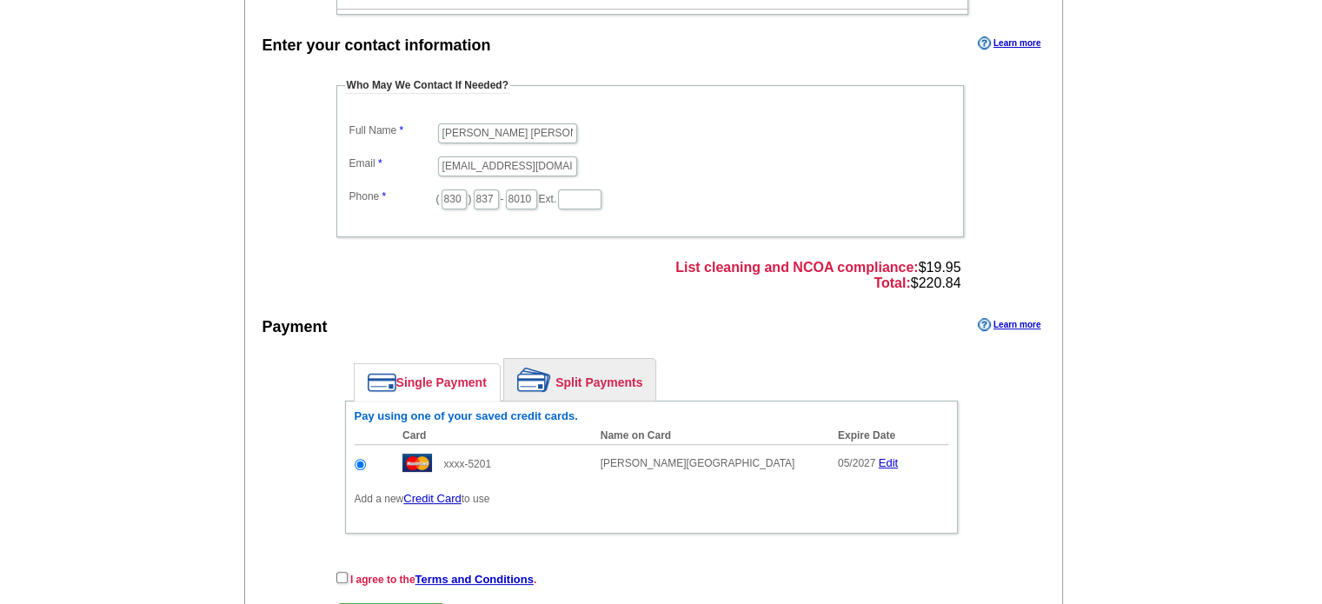
scroll to position [522, 0]
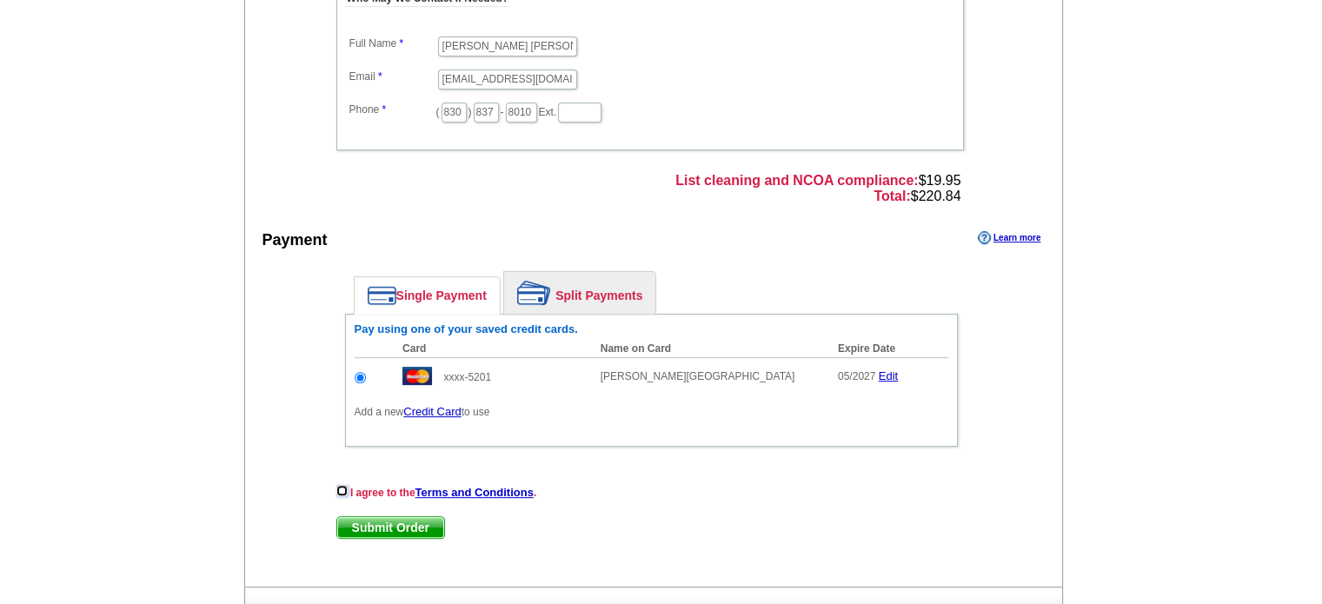
click at [337, 489] on input "checkbox" at bounding box center [341, 490] width 11 height 11
checkbox input "true"
click at [372, 521] on span "Submit Order" at bounding box center [390, 527] width 107 height 21
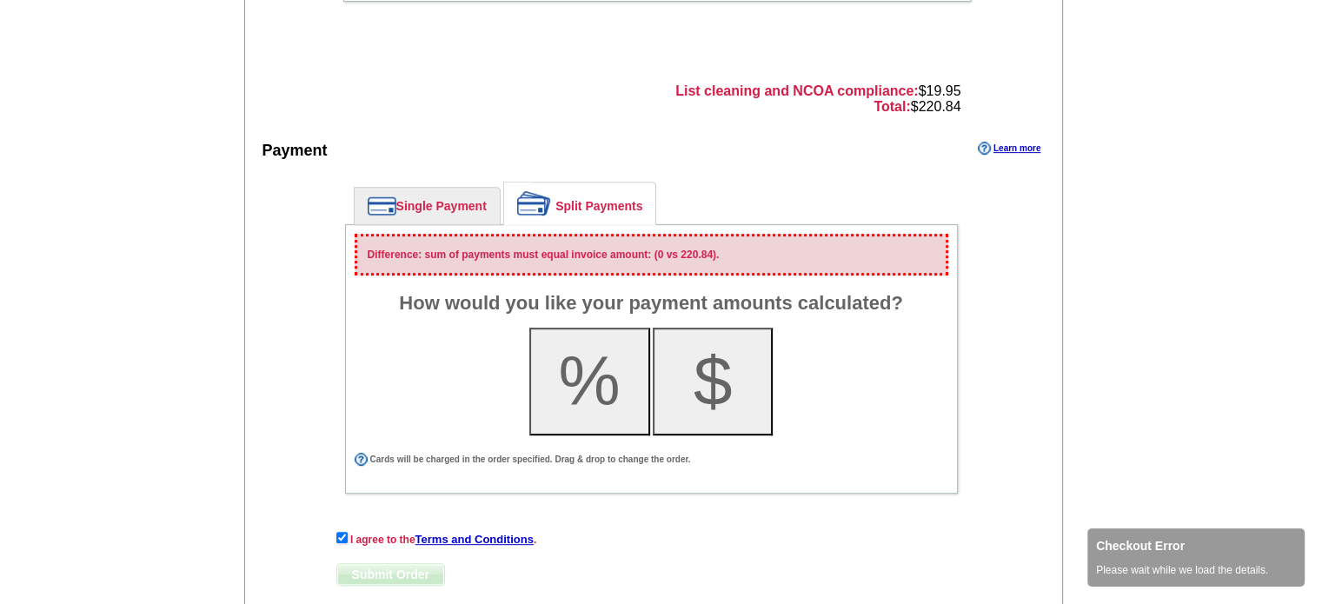
scroll to position [782, 0]
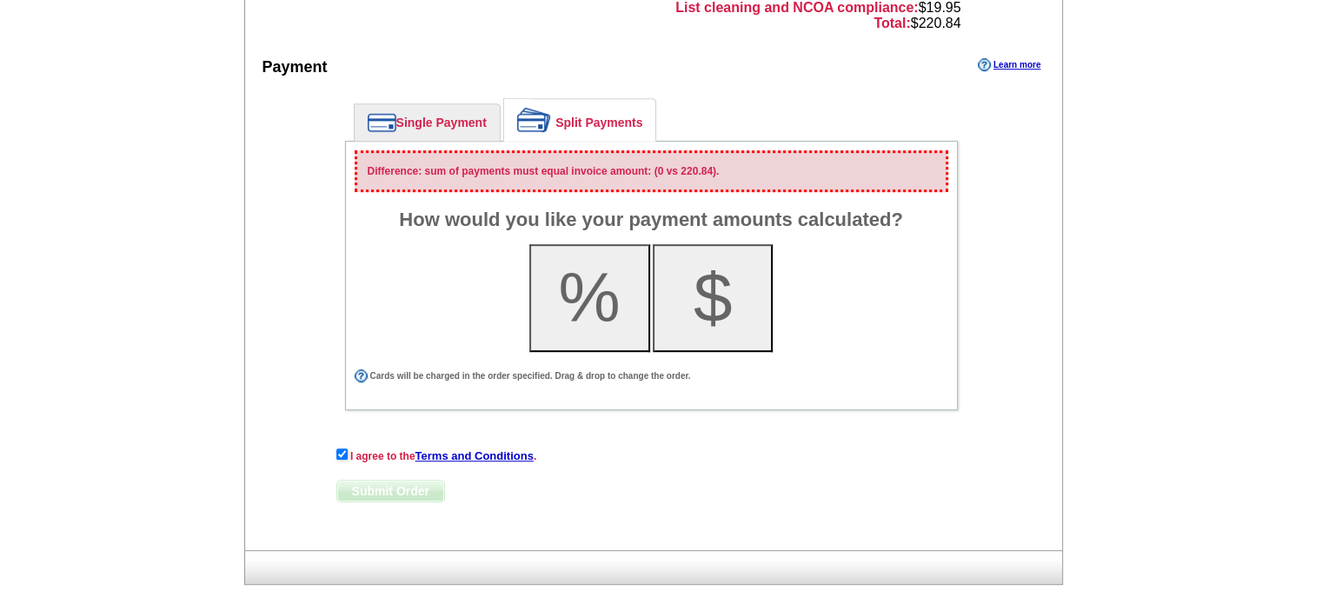
click at [706, 284] on button "$" at bounding box center [713, 298] width 121 height 108
click at [414, 129] on link "Single Payment" at bounding box center [427, 122] width 145 height 37
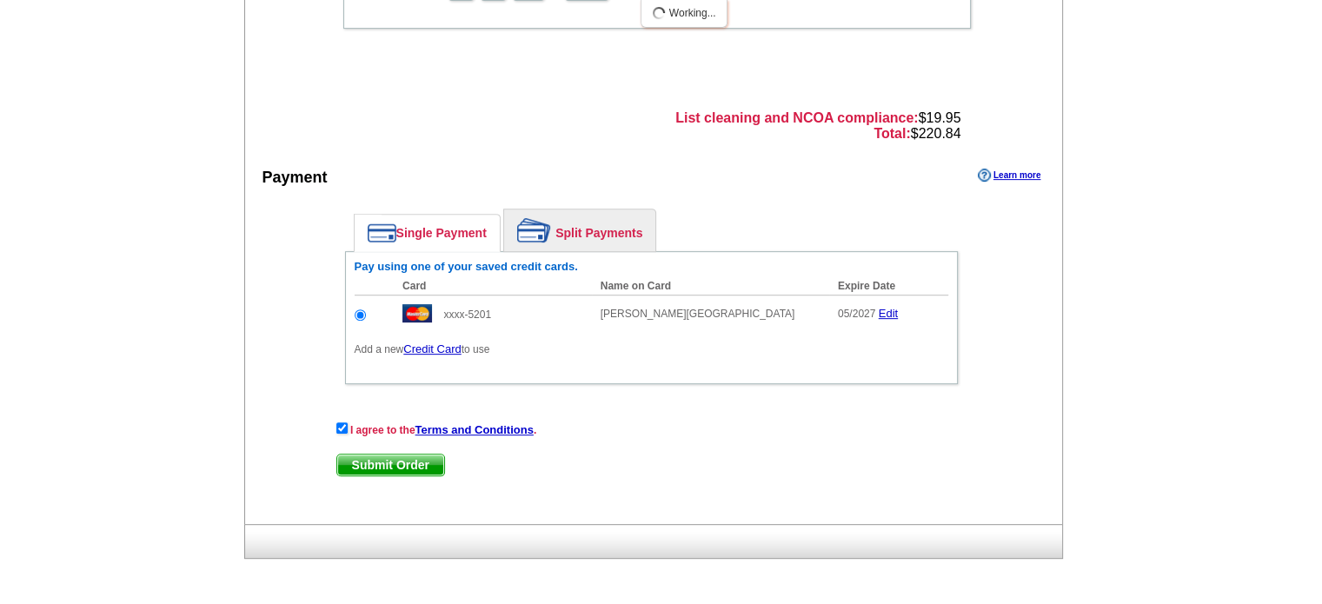
scroll to position [668, 0]
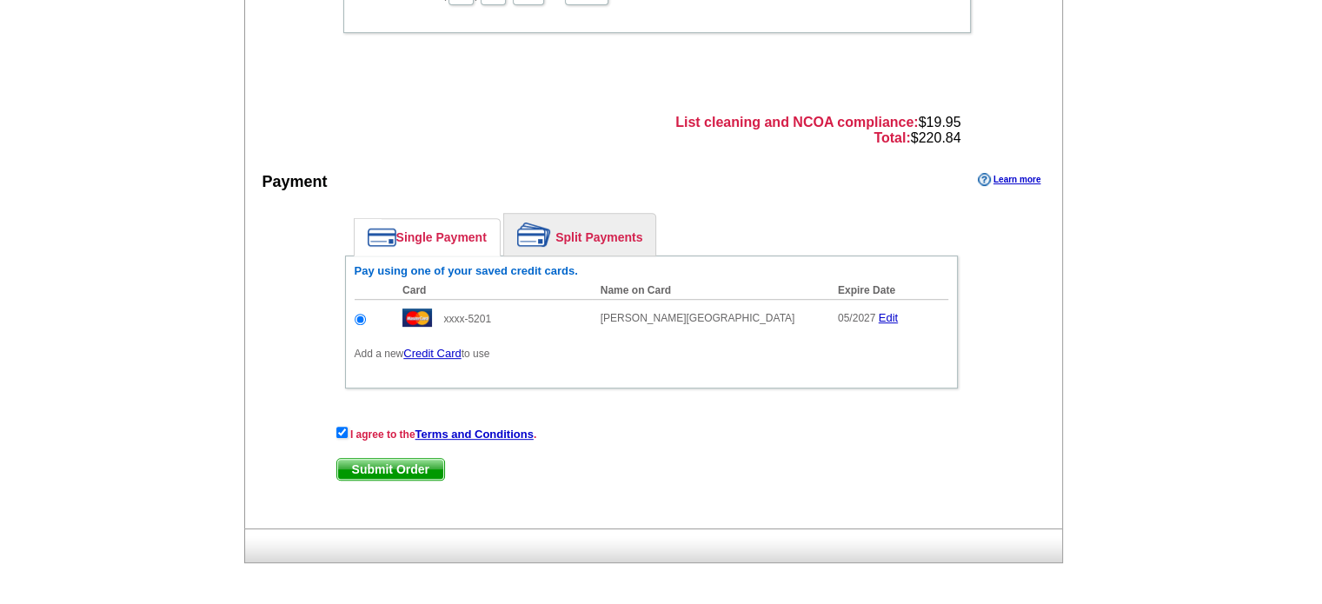
click at [615, 229] on link "Split Payments" at bounding box center [579, 235] width 151 height 42
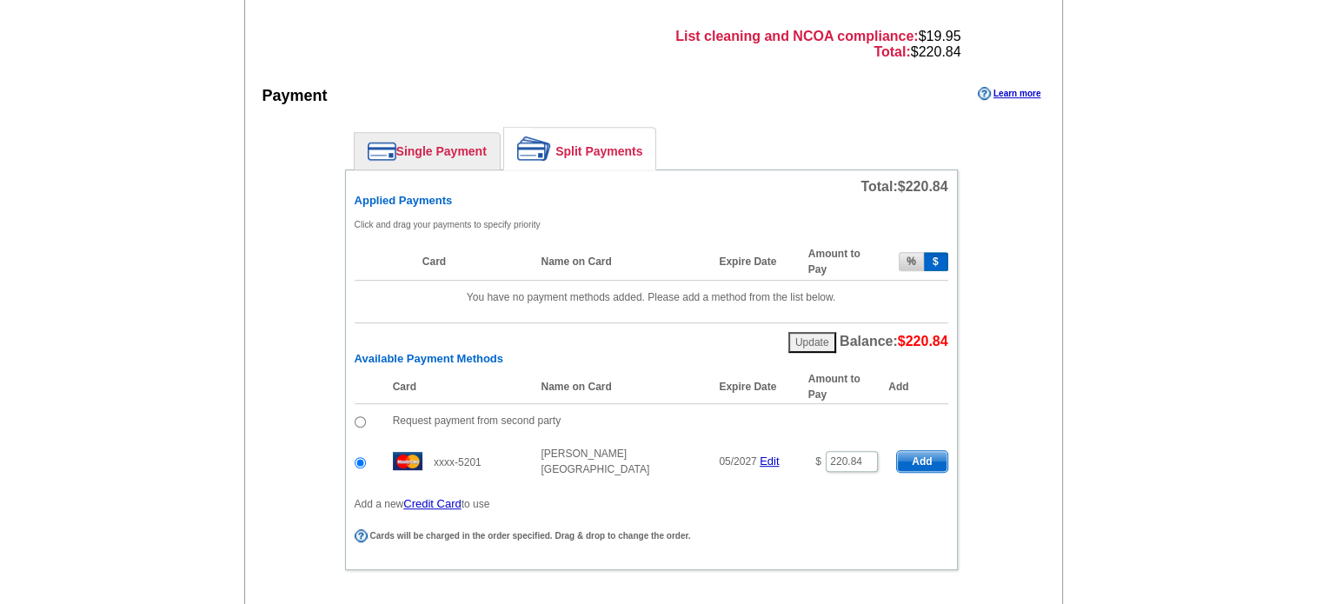
scroll to position [755, 0]
click at [930, 456] on span "Add" at bounding box center [922, 460] width 50 height 21
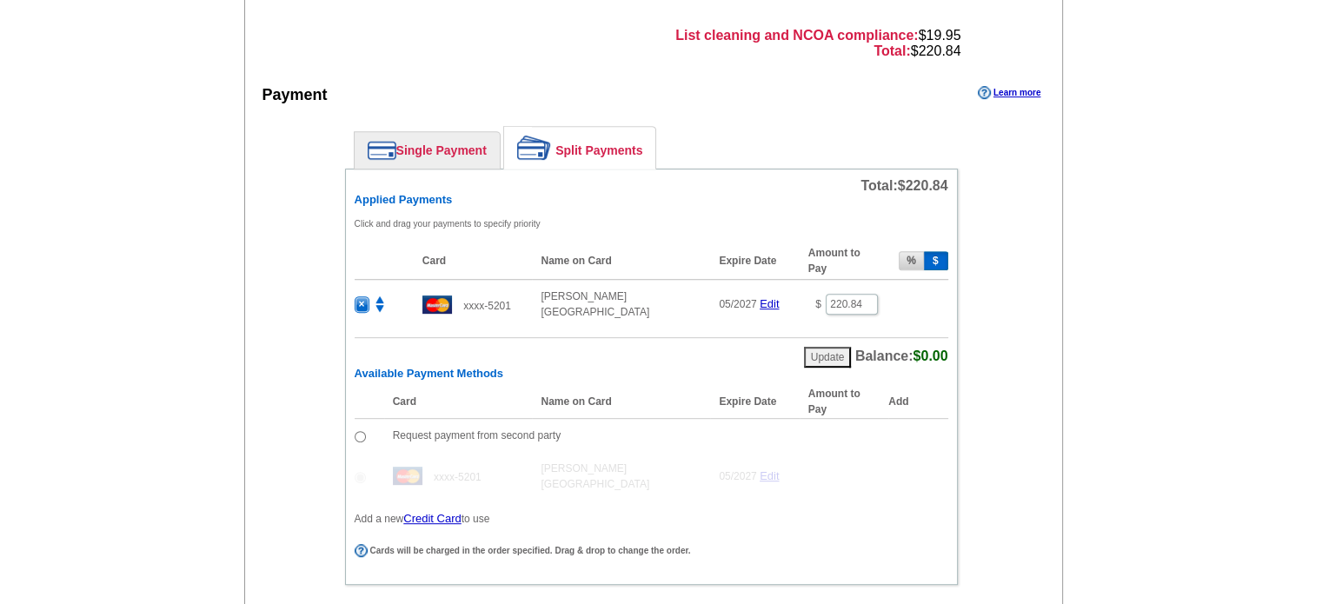
radio input "false"
click at [422, 144] on link "Single Payment" at bounding box center [427, 150] width 145 height 37
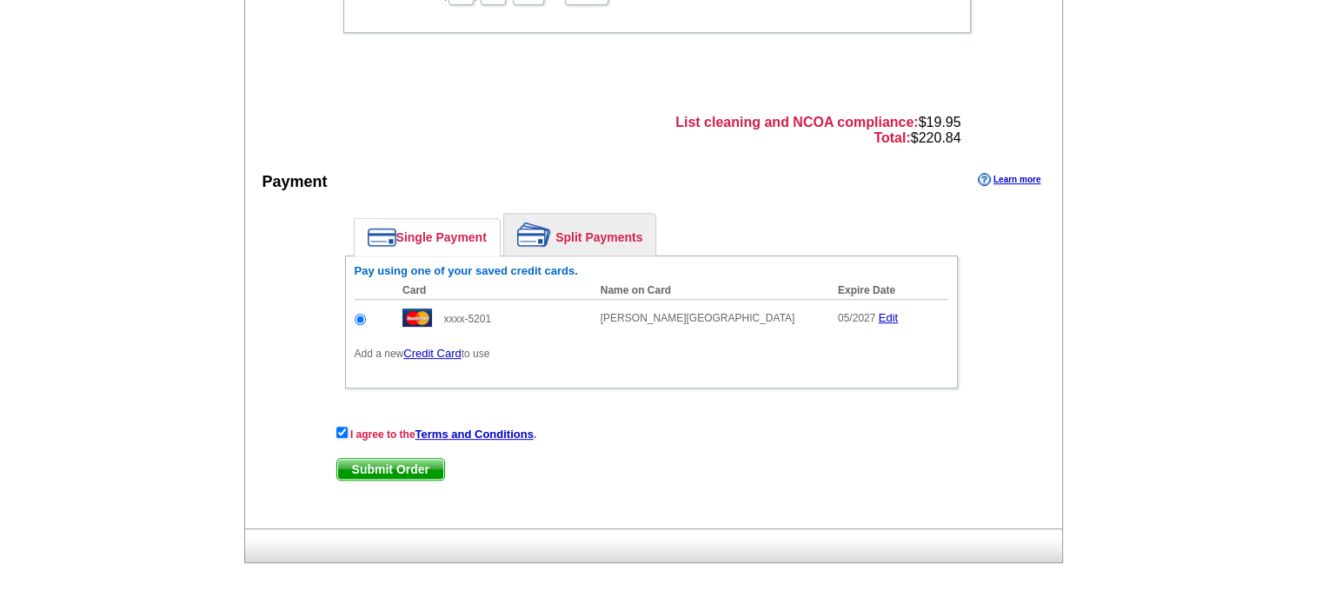
click at [382, 464] on span "Submit Order" at bounding box center [390, 469] width 107 height 21
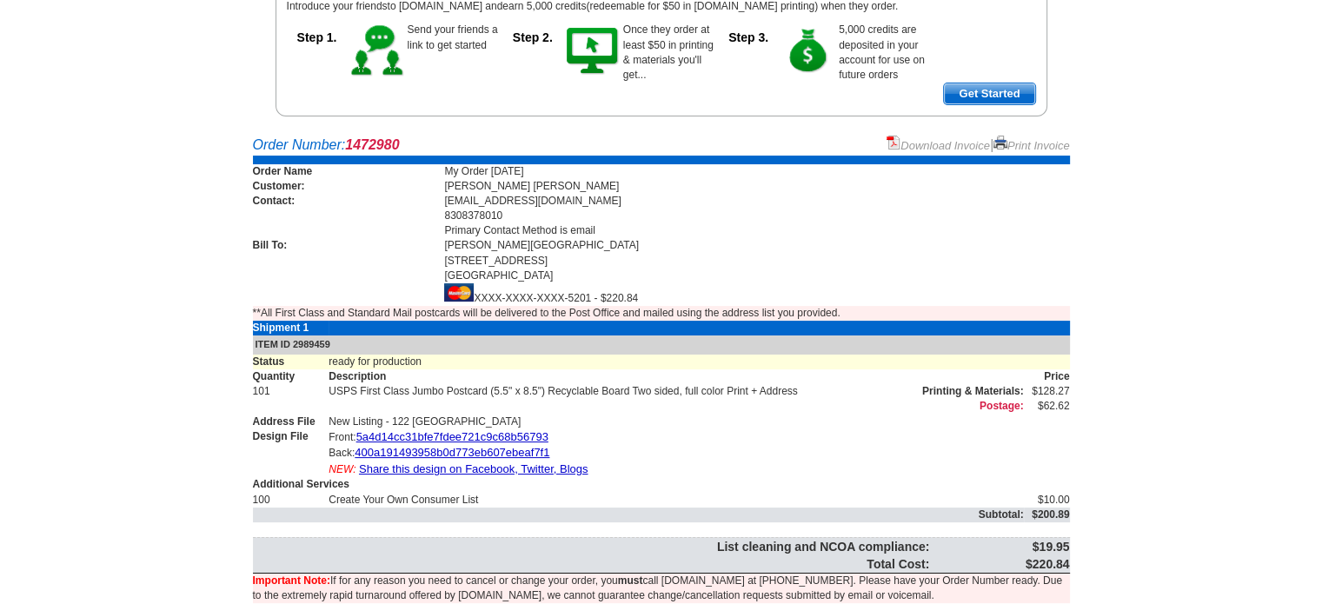
scroll to position [261, 0]
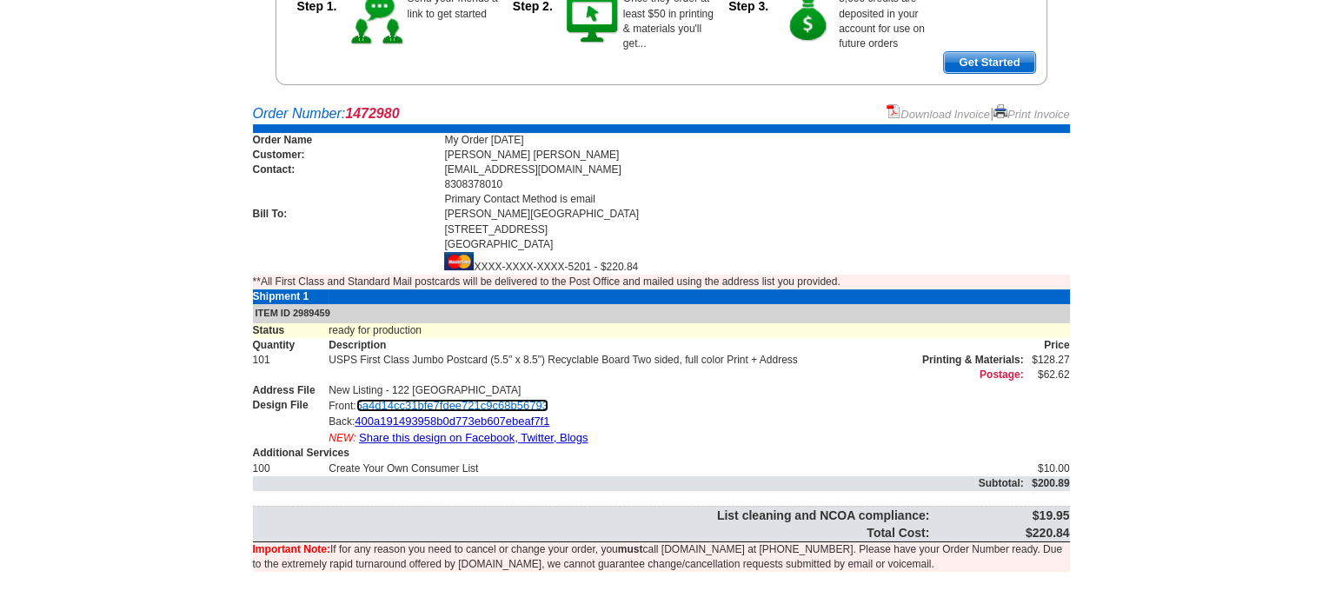
click at [428, 399] on link "5a4d14cc31bfe7fdee721c9c68b56793" at bounding box center [452, 405] width 192 height 13
click at [389, 420] on link "400a191493958b0d773eb607ebeaf7f1" at bounding box center [452, 421] width 195 height 13
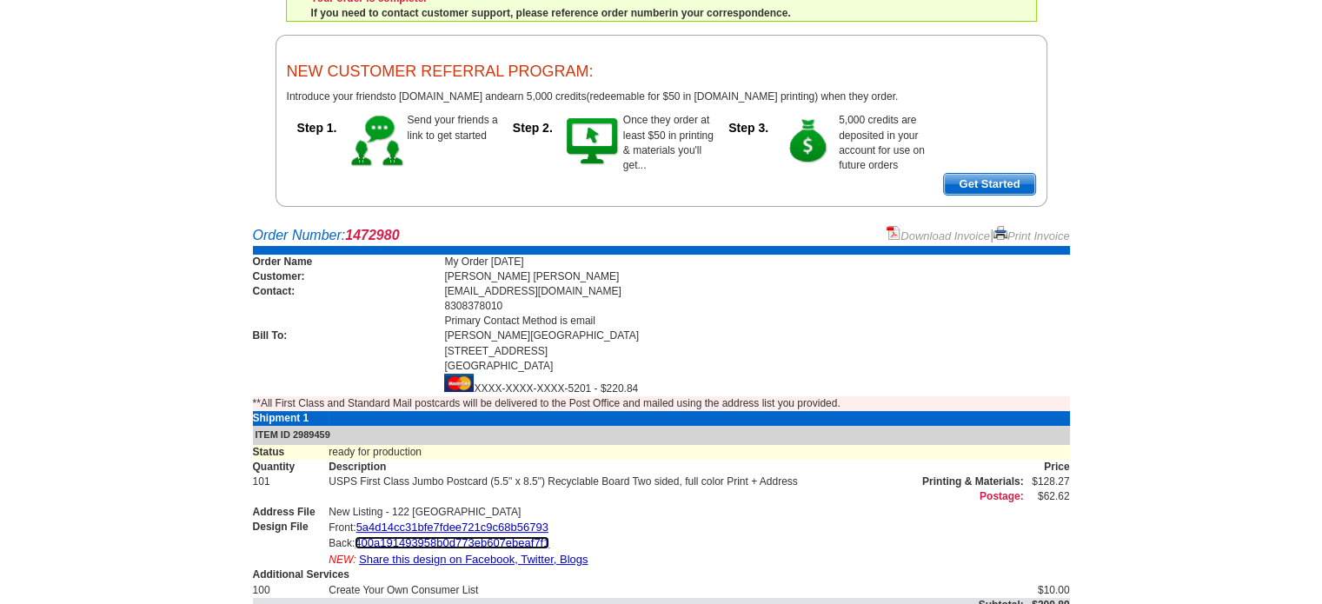
scroll to position [0, 0]
